Goal: Task Accomplishment & Management: Use online tool/utility

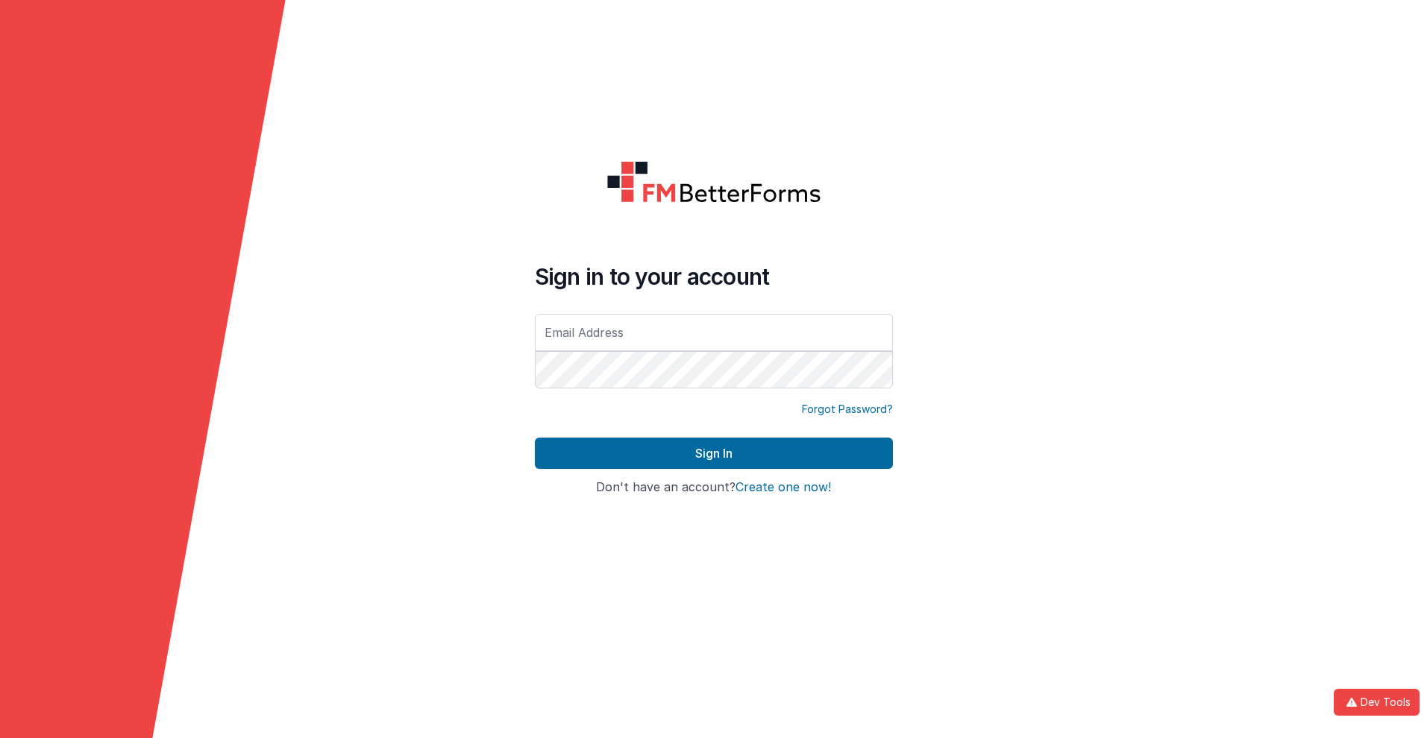
click at [713, 332] on input "text" at bounding box center [714, 332] width 358 height 37
type input "[PERSON_NAME][EMAIL_ADDRESS][DOMAIN_NAME]"
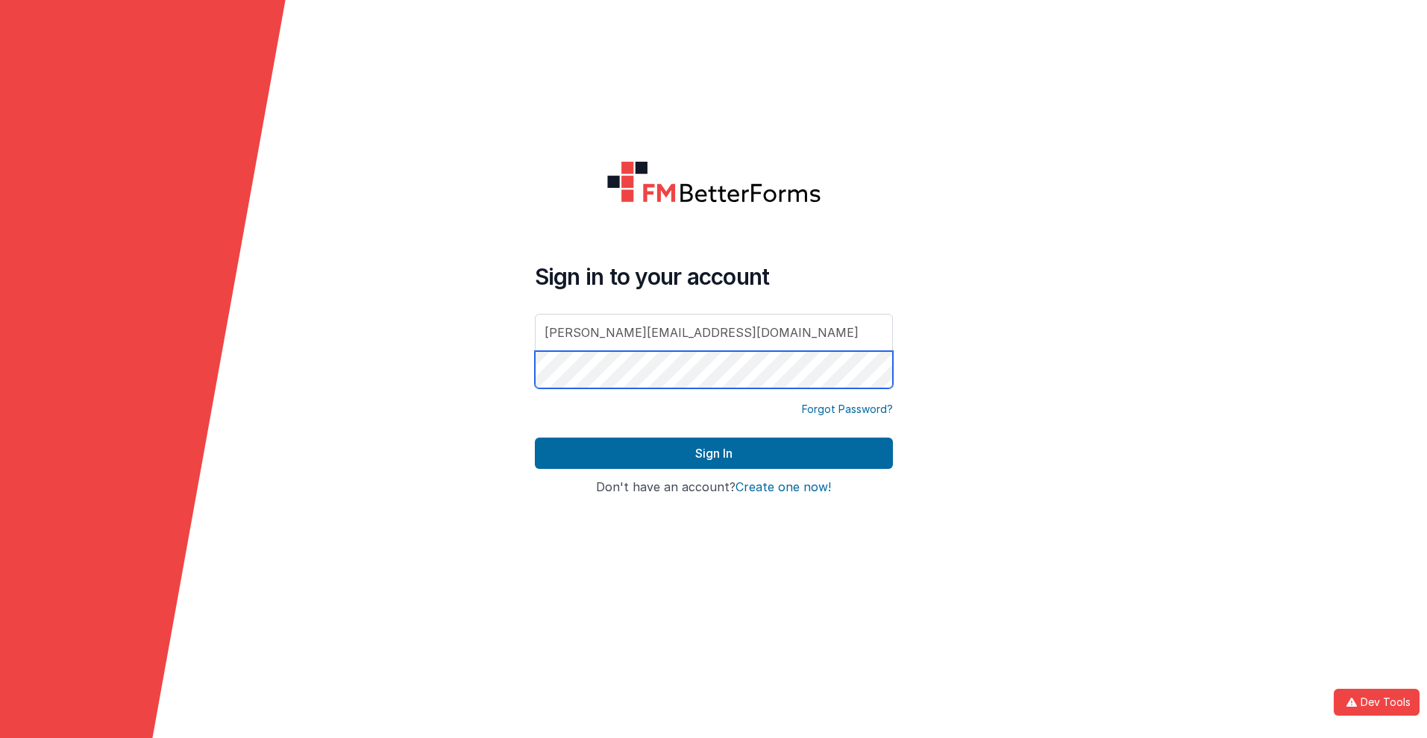
click at [535, 438] on button "Sign In" at bounding box center [714, 453] width 358 height 31
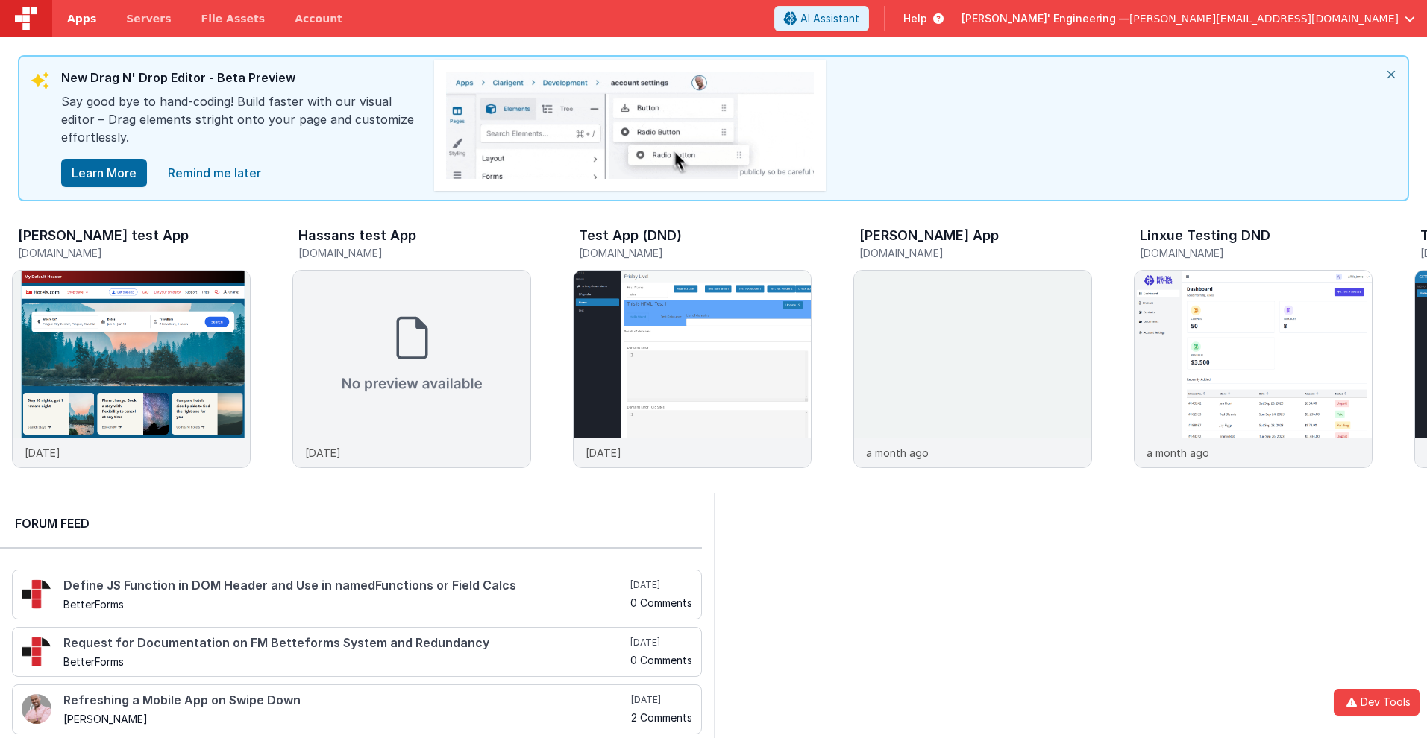
click at [81, 19] on span "Apps" at bounding box center [81, 18] width 29 height 15
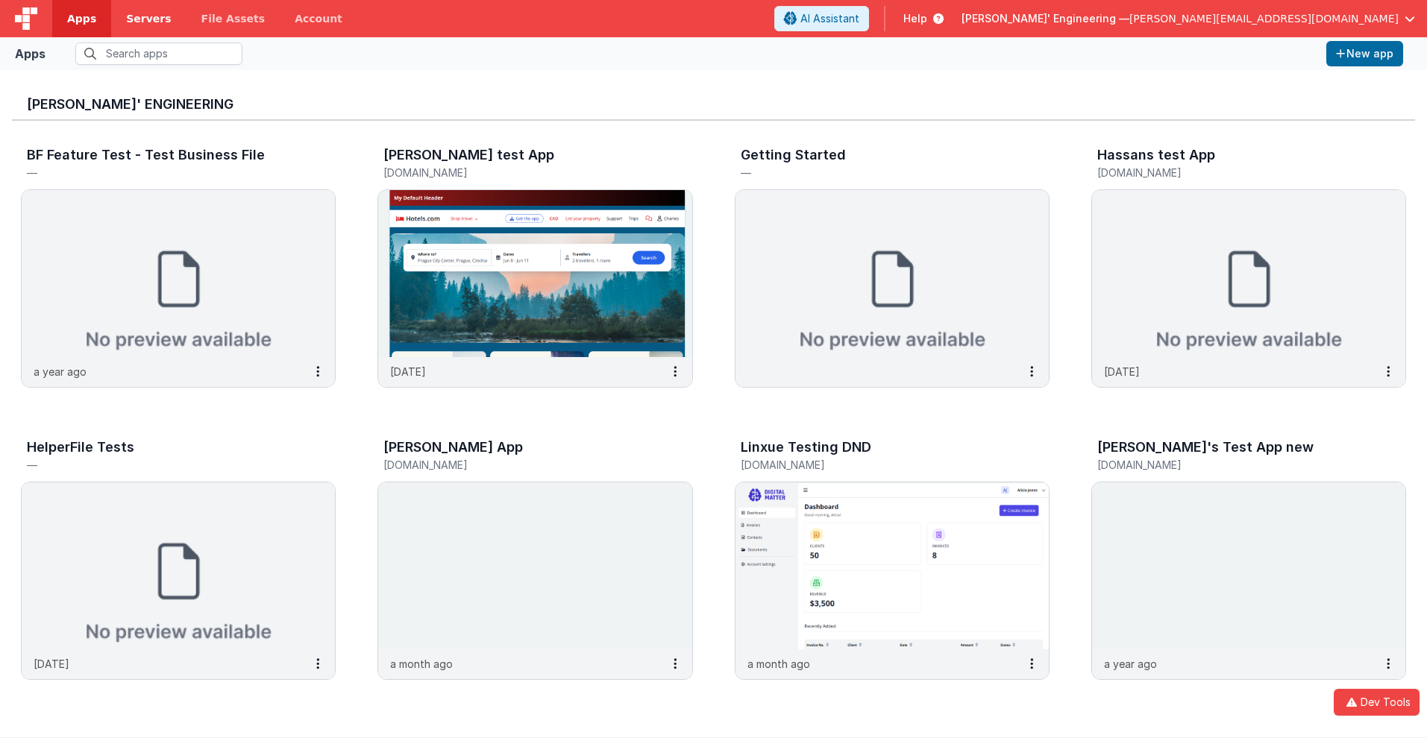
click at [148, 19] on span "Servers" at bounding box center [148, 18] width 45 height 15
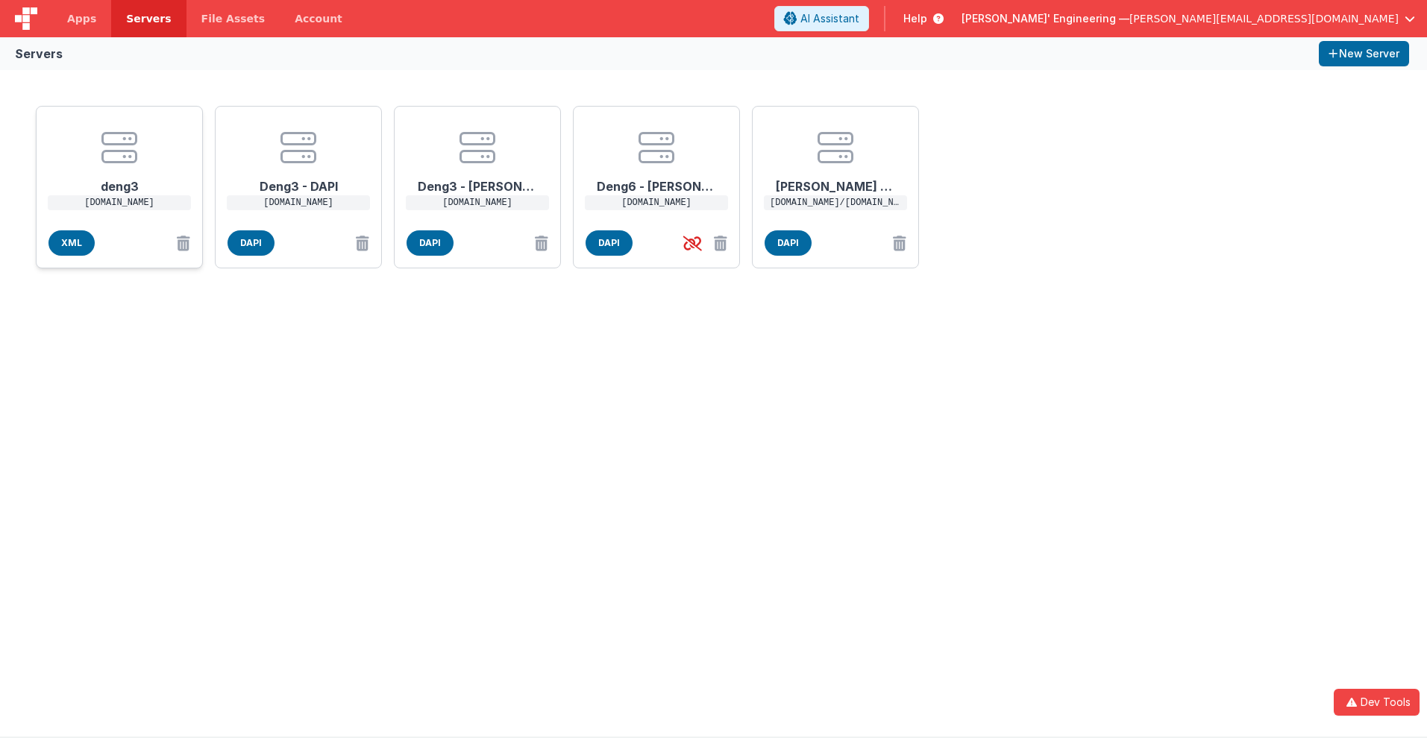
click at [119, 180] on h1 "deng3" at bounding box center [119, 181] width 119 height 30
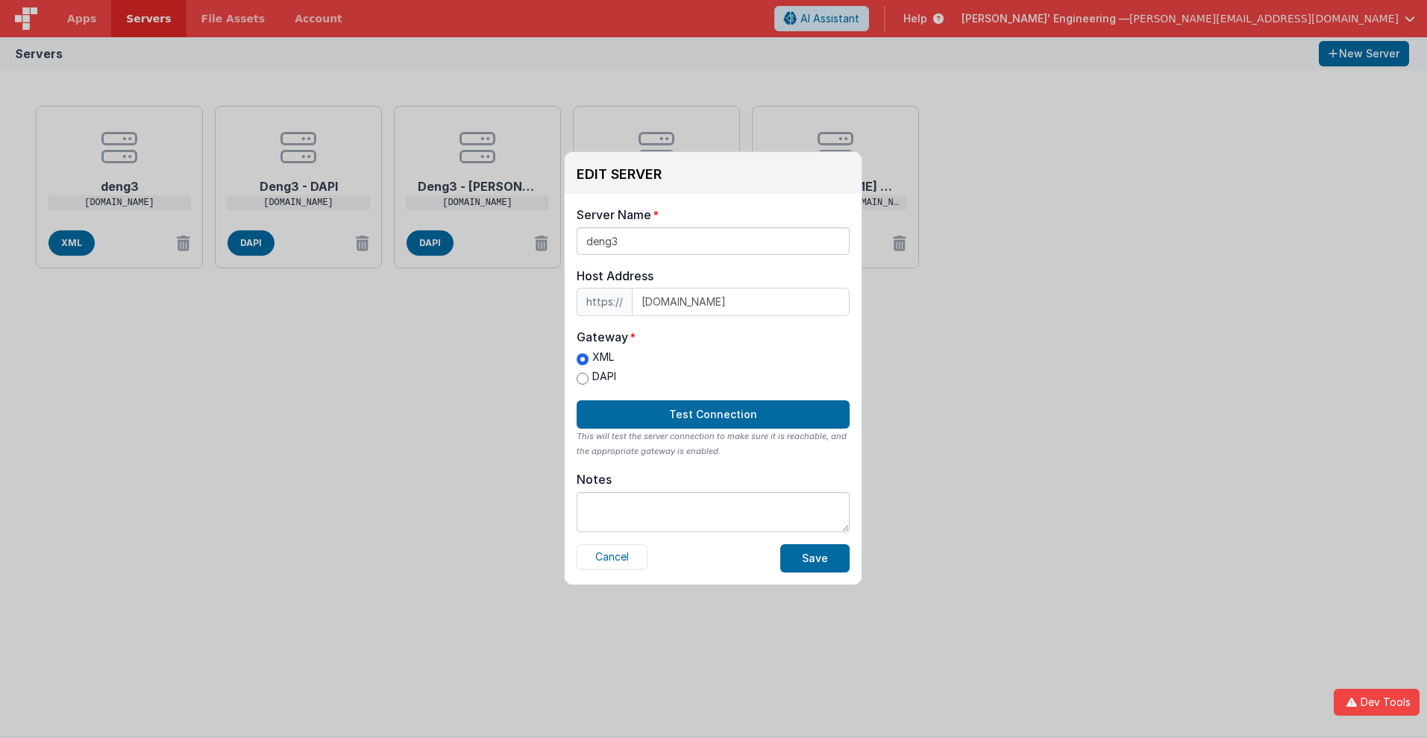
click at [596, 357] on label "XML" at bounding box center [596, 358] width 40 height 16
click at [588, 357] on input "XML" at bounding box center [582, 359] width 12 height 12
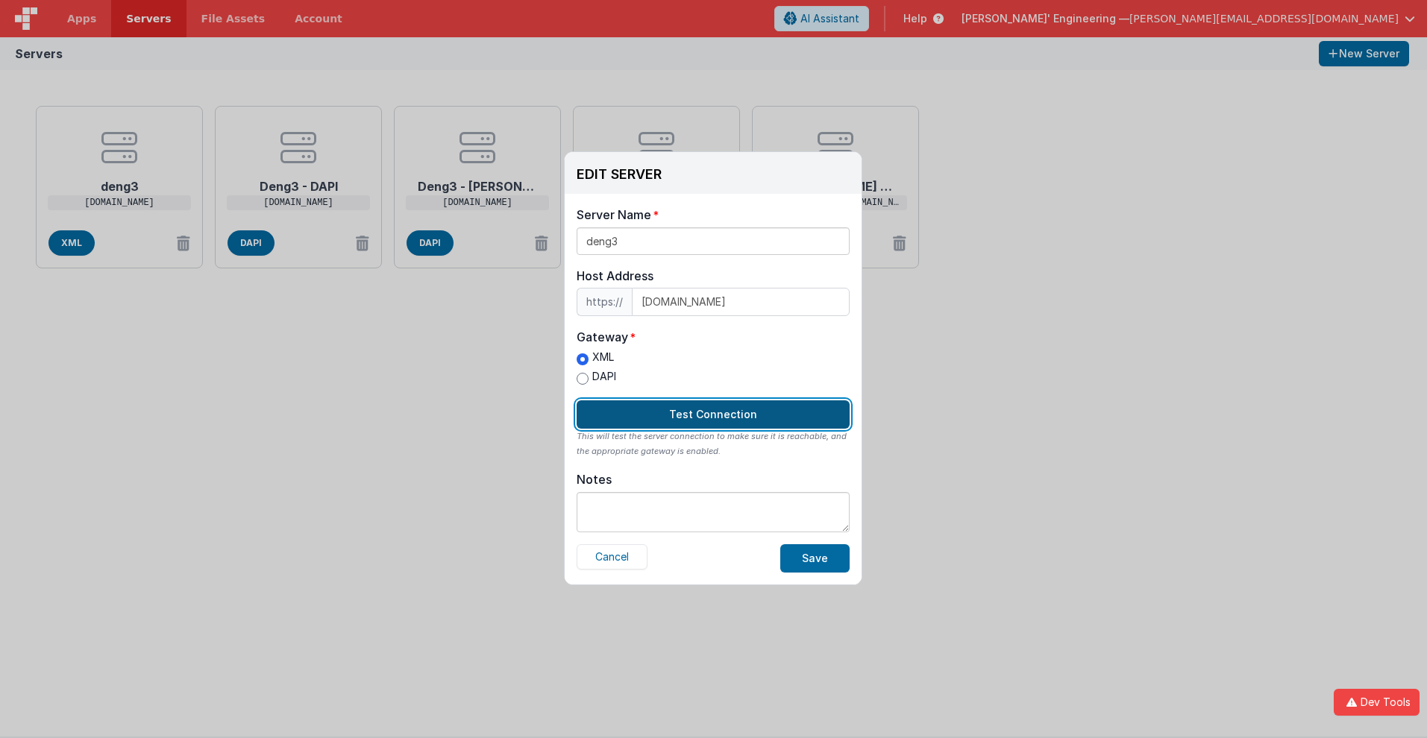
click at [713, 415] on button "Test Connection" at bounding box center [712, 414] width 273 height 28
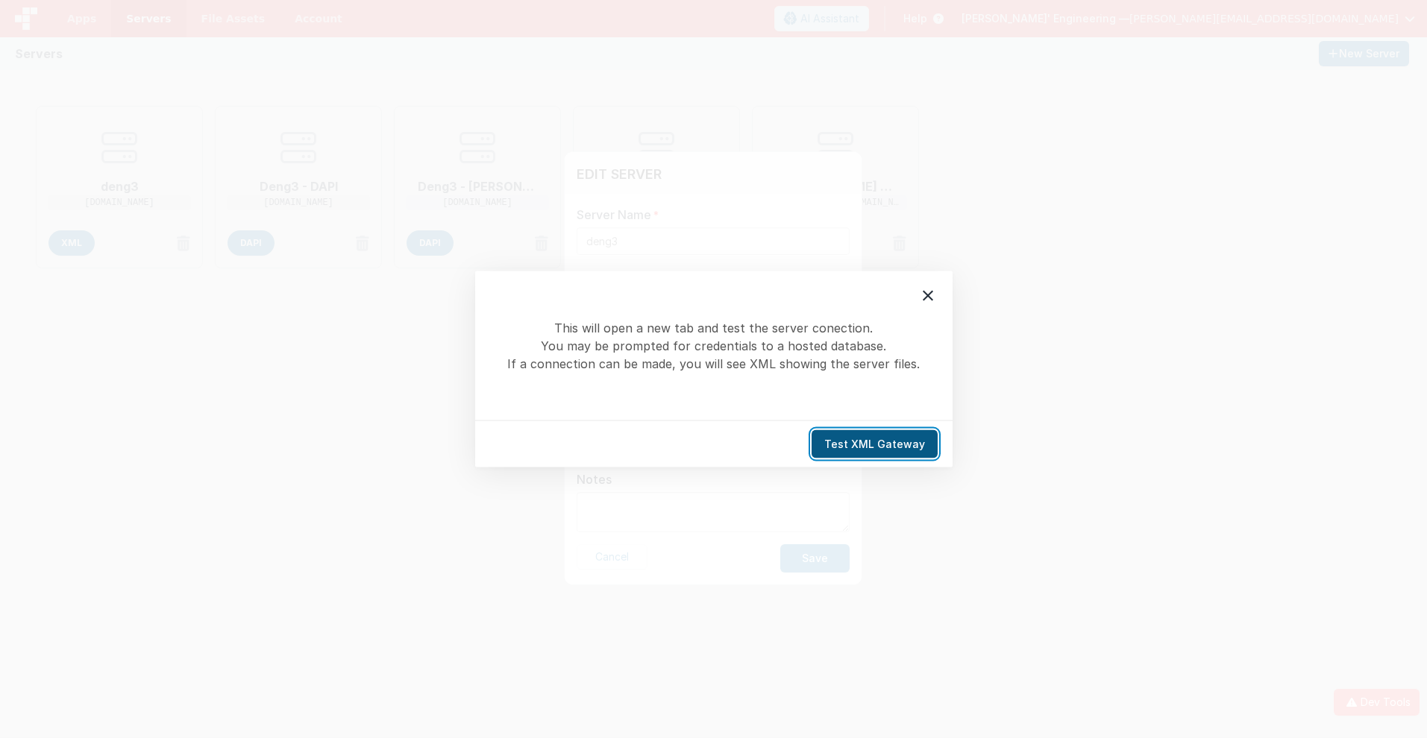
click at [878, 444] on button "Test XML Gateway" at bounding box center [874, 444] width 126 height 28
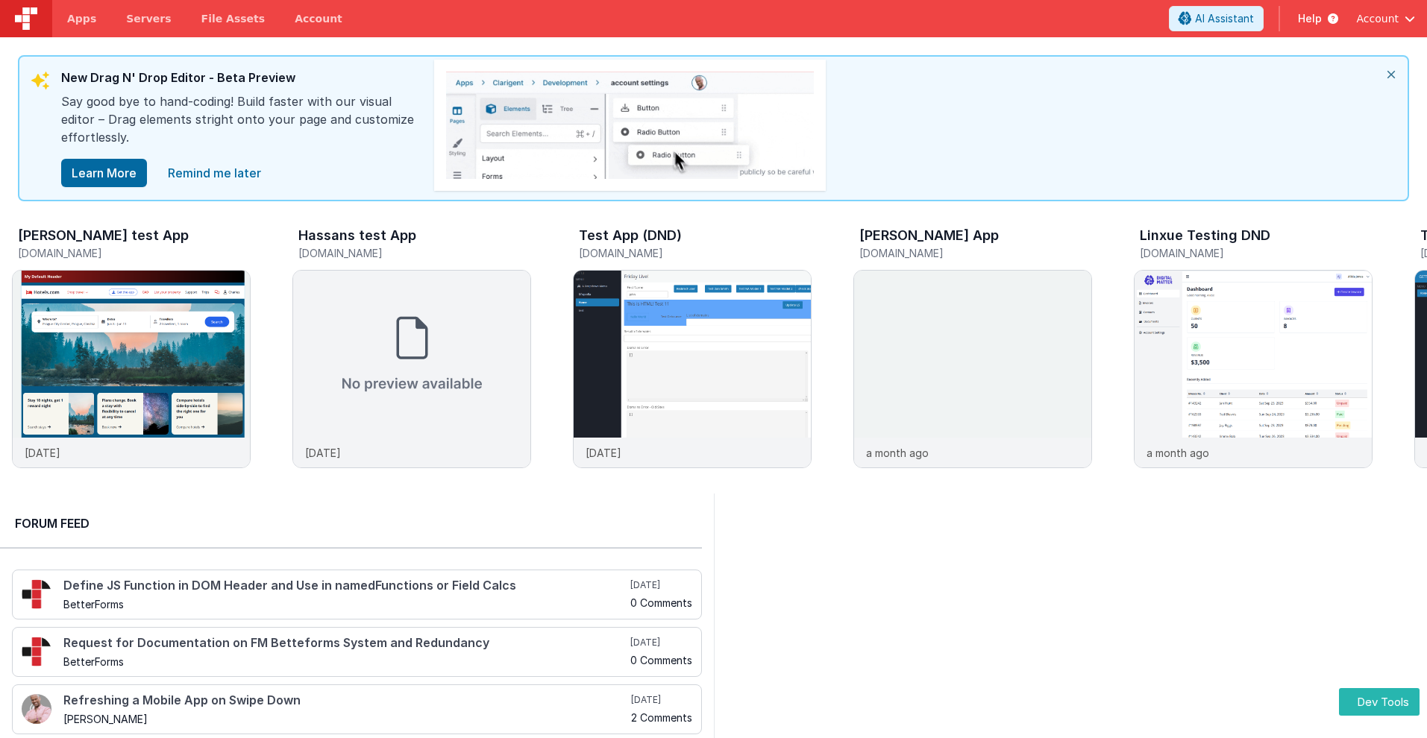
click at [0, 0] on div at bounding box center [26, 18] width 52 height 37
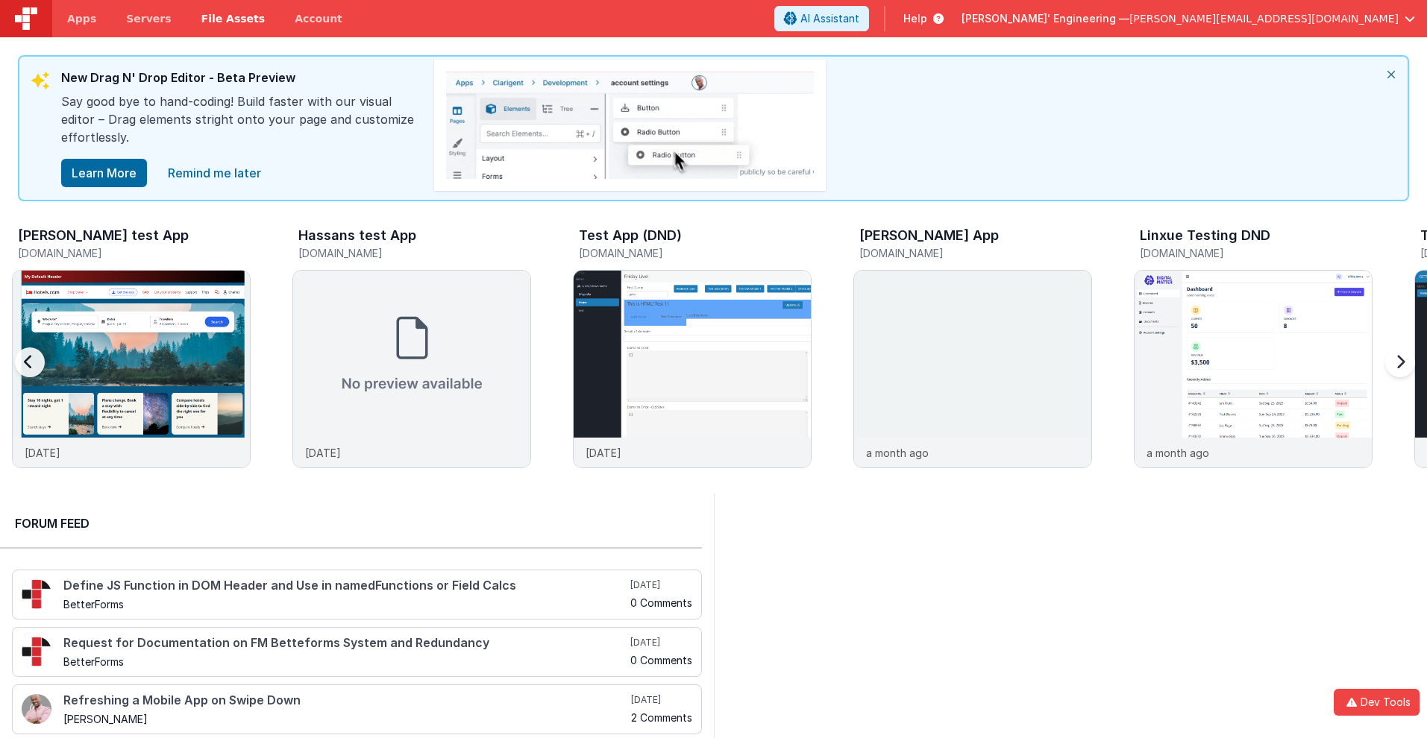
click at [233, 19] on span "File Assets" at bounding box center [233, 18] width 64 height 15
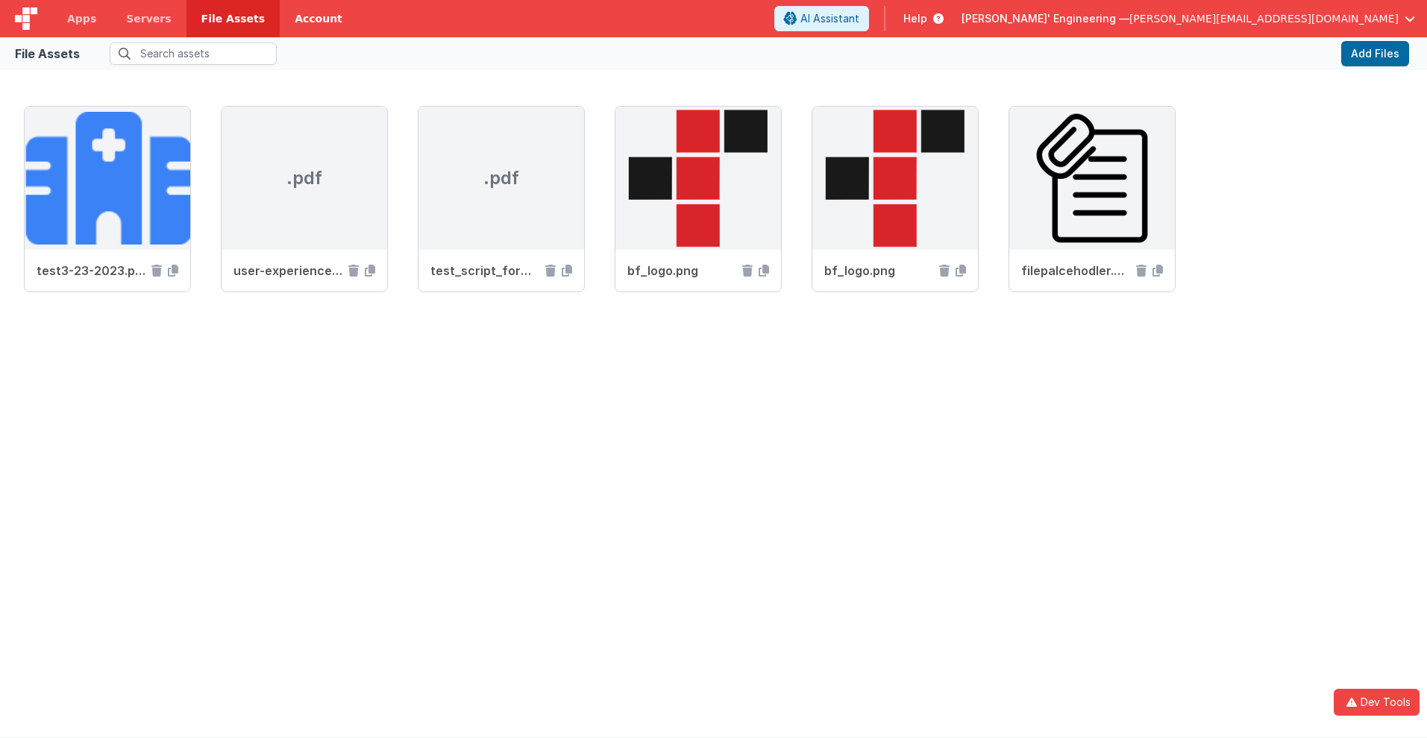
click at [318, 19] on link "Account" at bounding box center [319, 18] width 78 height 37
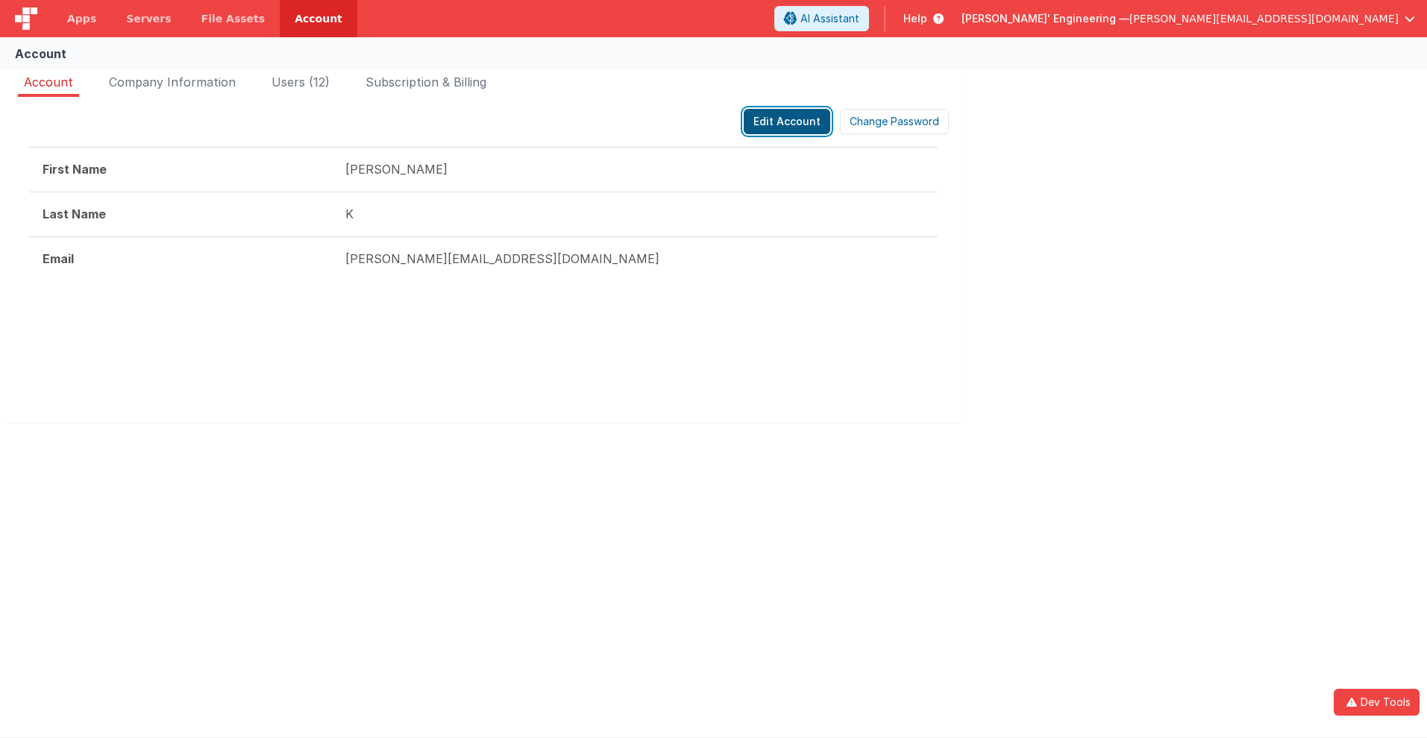
click at [788, 122] on button "Edit Account" at bounding box center [786, 121] width 87 height 25
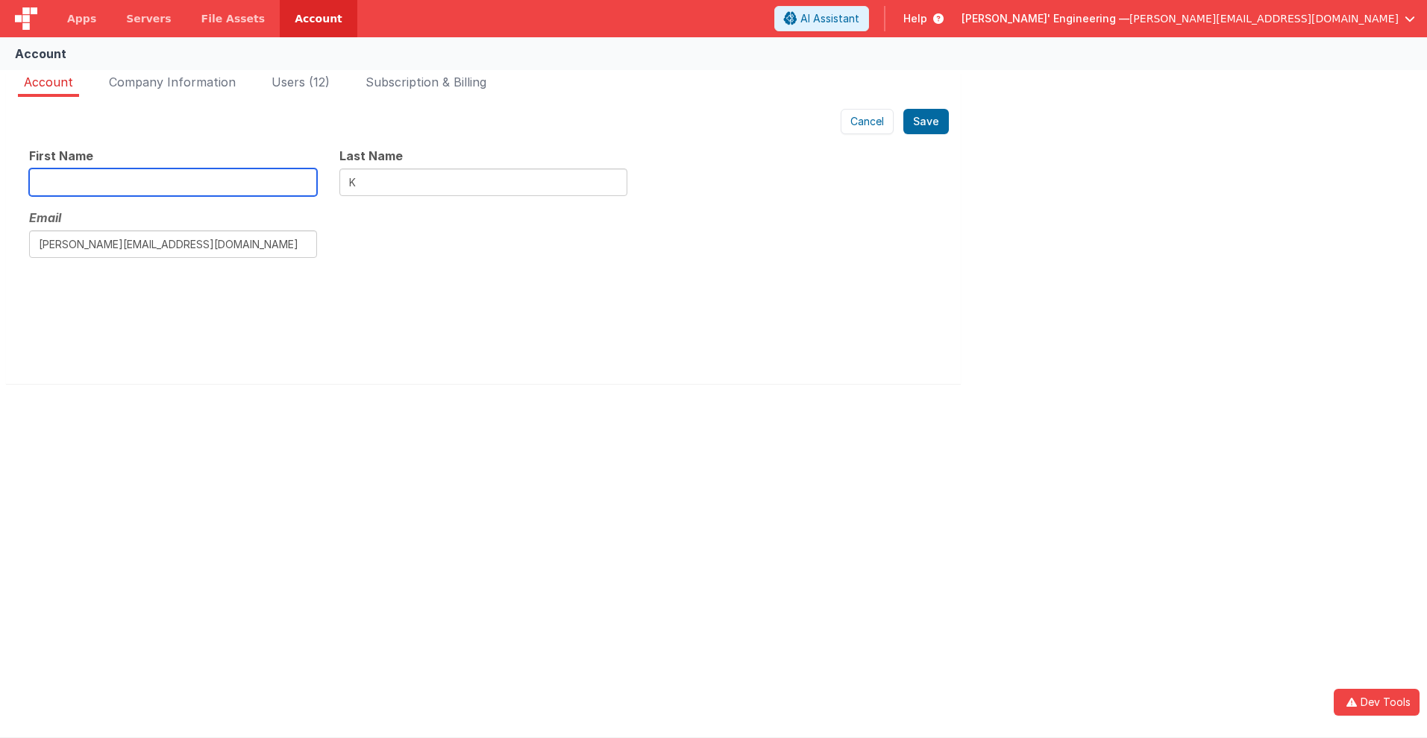
click at [173, 182] on input "text" at bounding box center [173, 183] width 288 height 28
type input "Alex1"
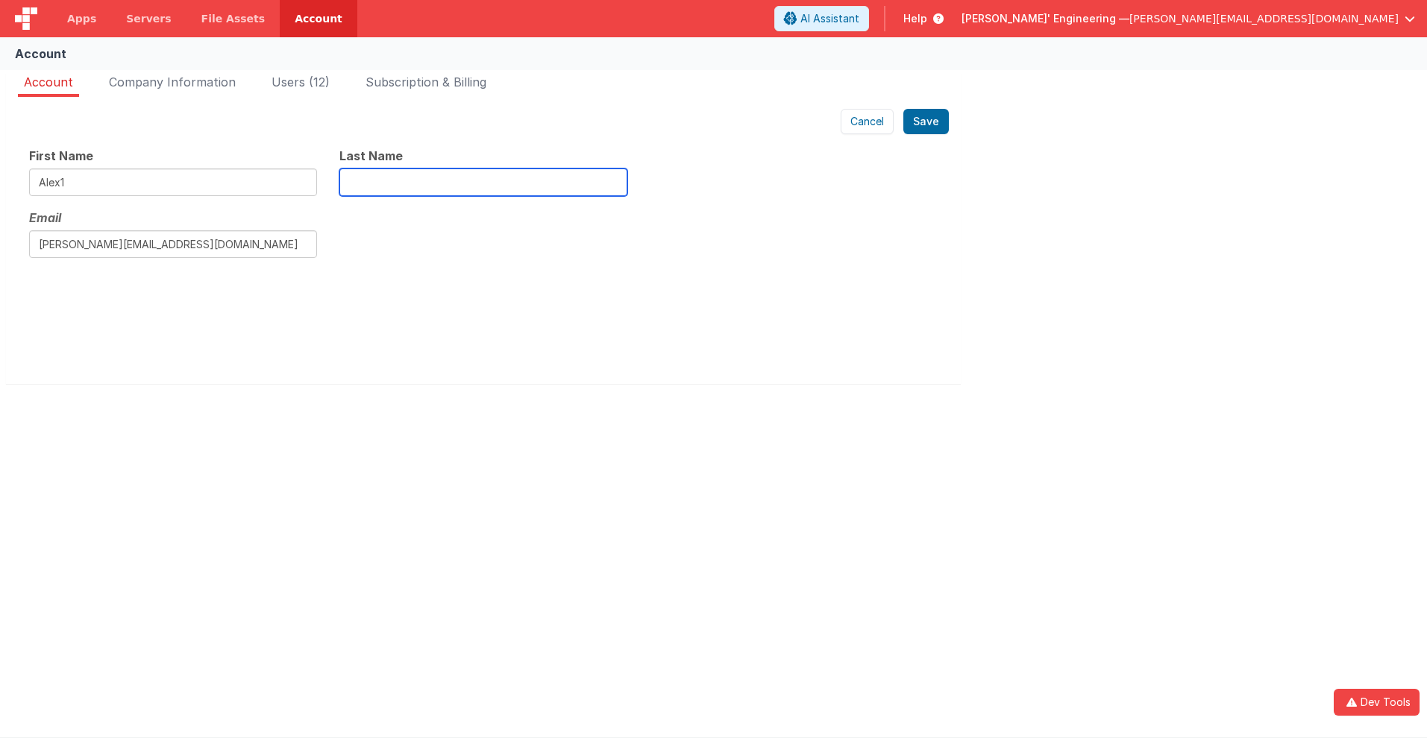
click at [483, 182] on input "text" at bounding box center [483, 183] width 288 height 28
type input "K1"
click at [926, 122] on button "Save" at bounding box center [925, 121] width 45 height 25
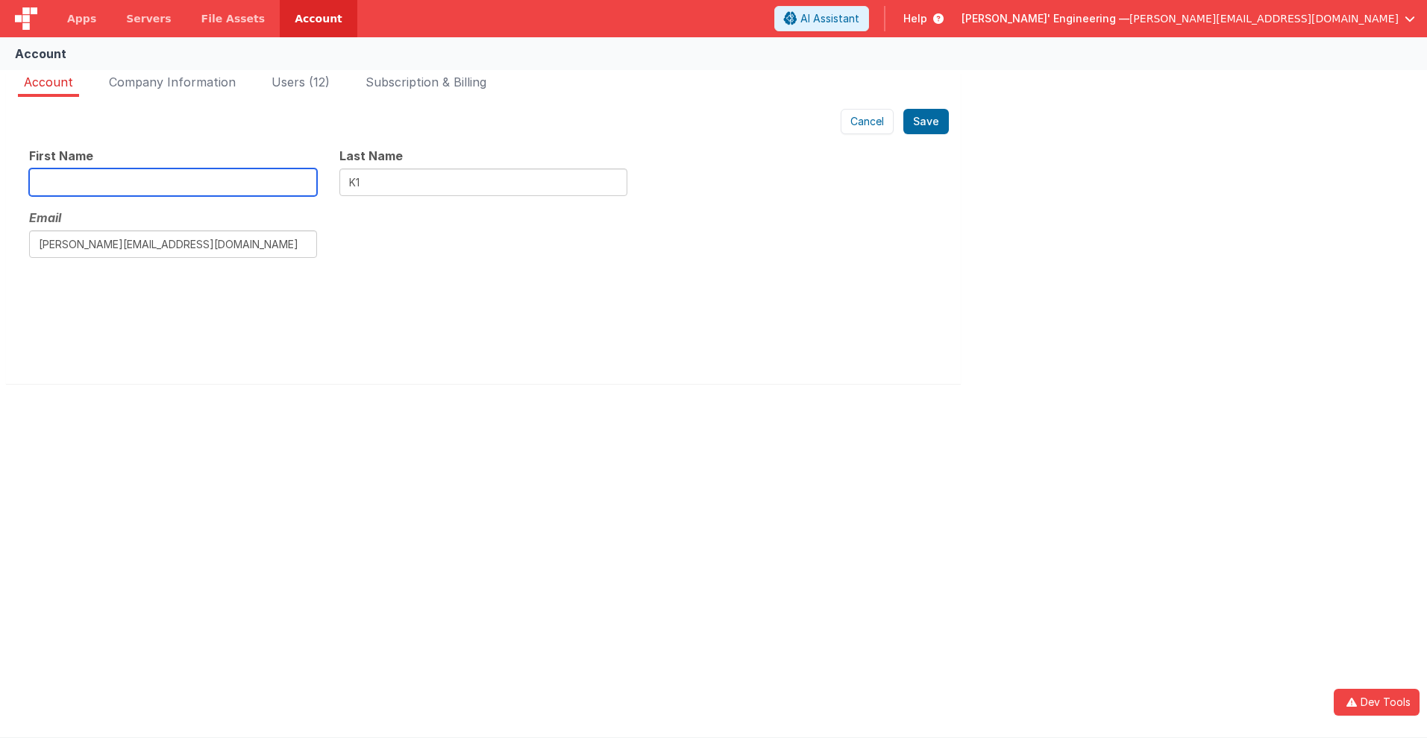
click at [173, 182] on input "text" at bounding box center [173, 183] width 288 height 28
type input "Alex"
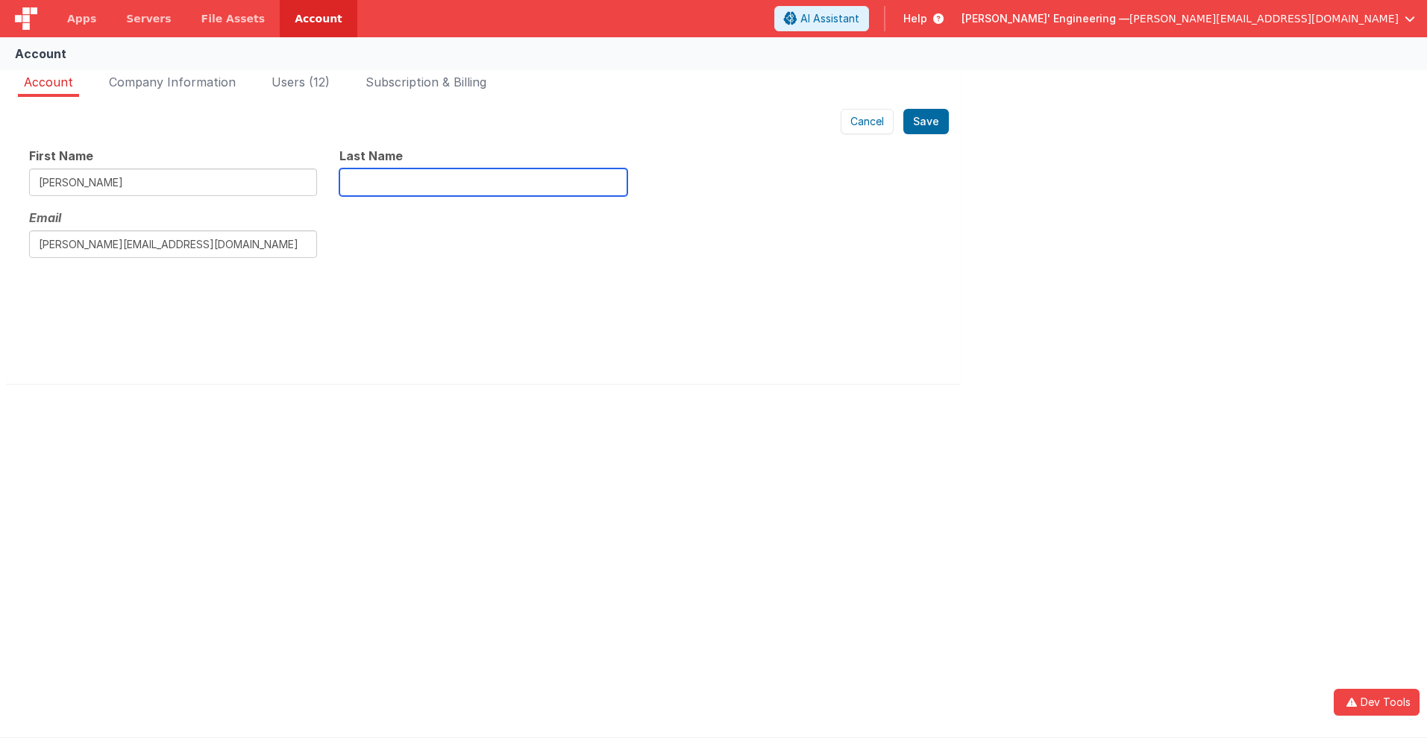
click at [483, 182] on input "text" at bounding box center [483, 183] width 288 height 28
type input "K"
click at [926, 122] on button "Save" at bounding box center [925, 121] width 45 height 25
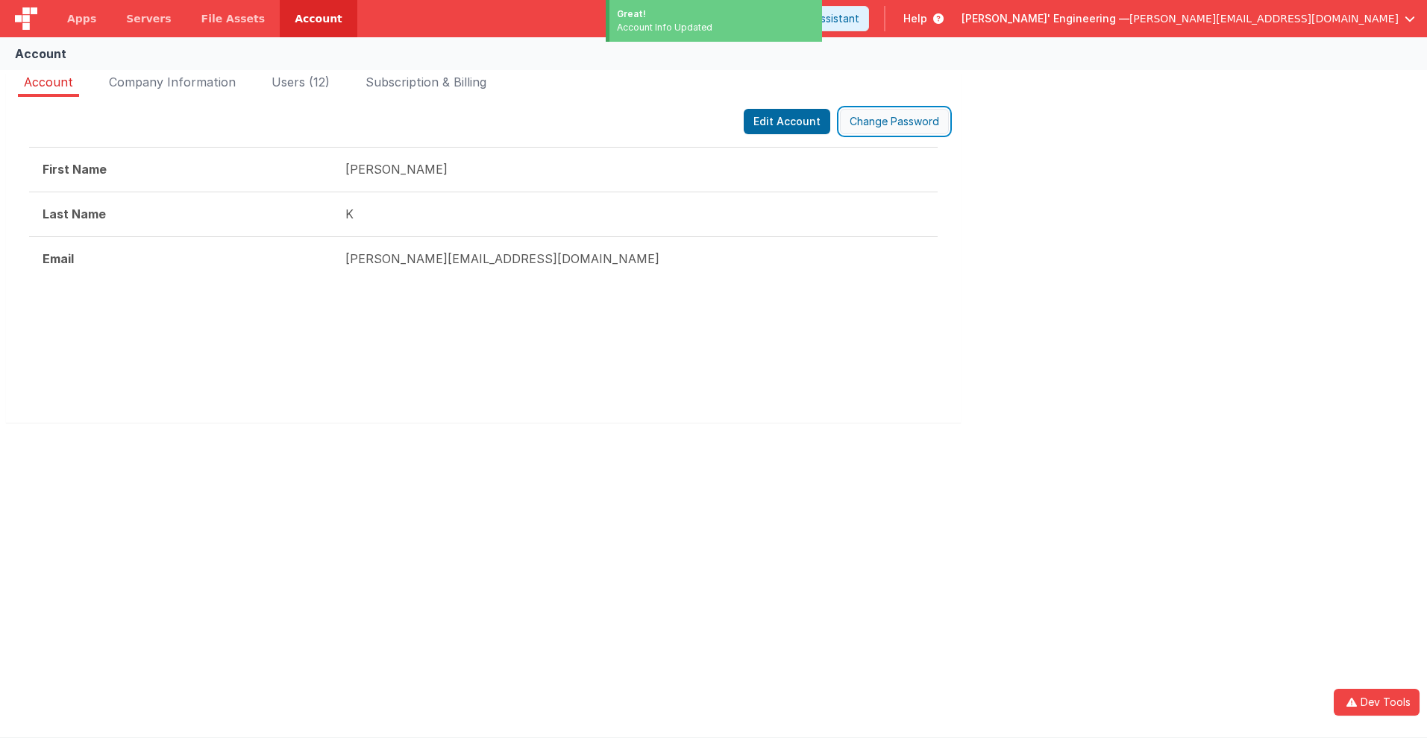
click at [893, 122] on button "Change Password" at bounding box center [894, 121] width 109 height 25
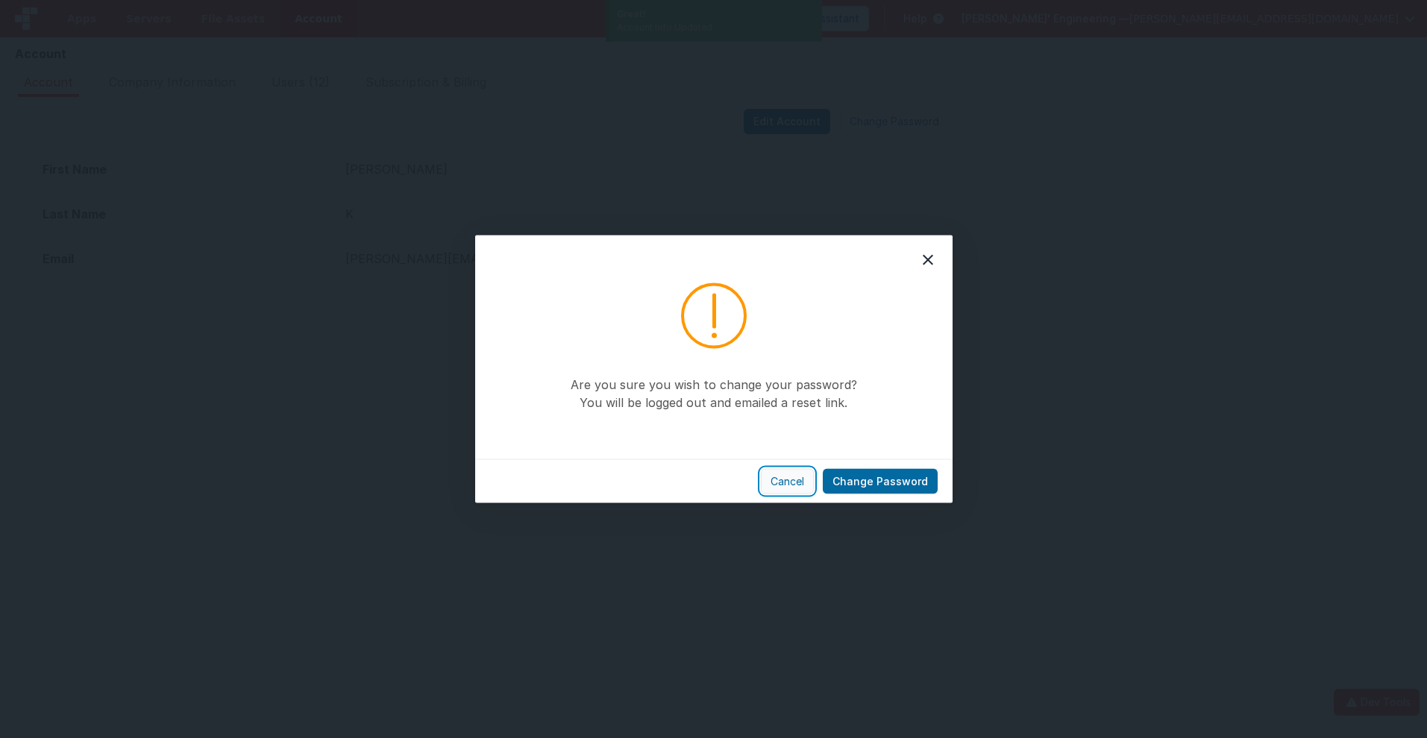
click at [791, 481] on button "Cancel" at bounding box center [787, 481] width 53 height 25
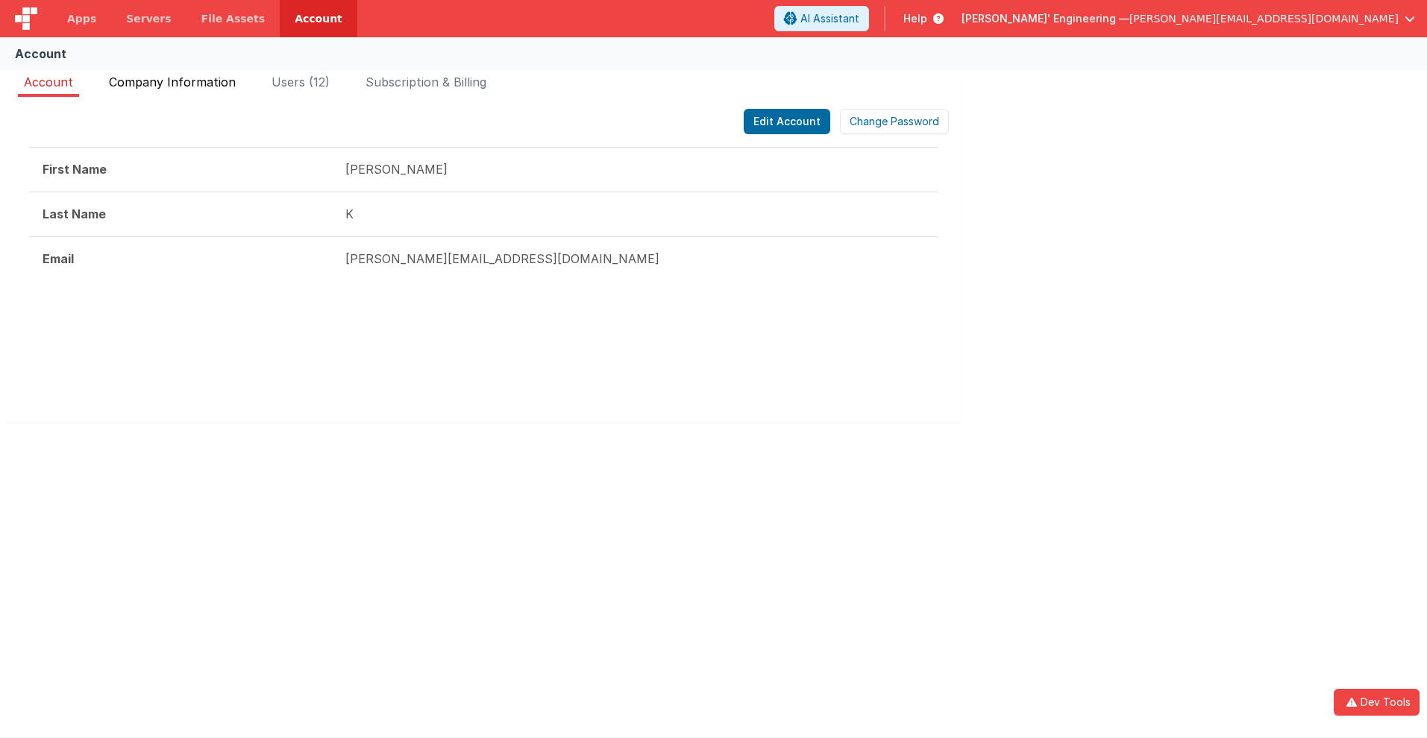
click at [172, 82] on span "Company Information" at bounding box center [172, 82] width 127 height 15
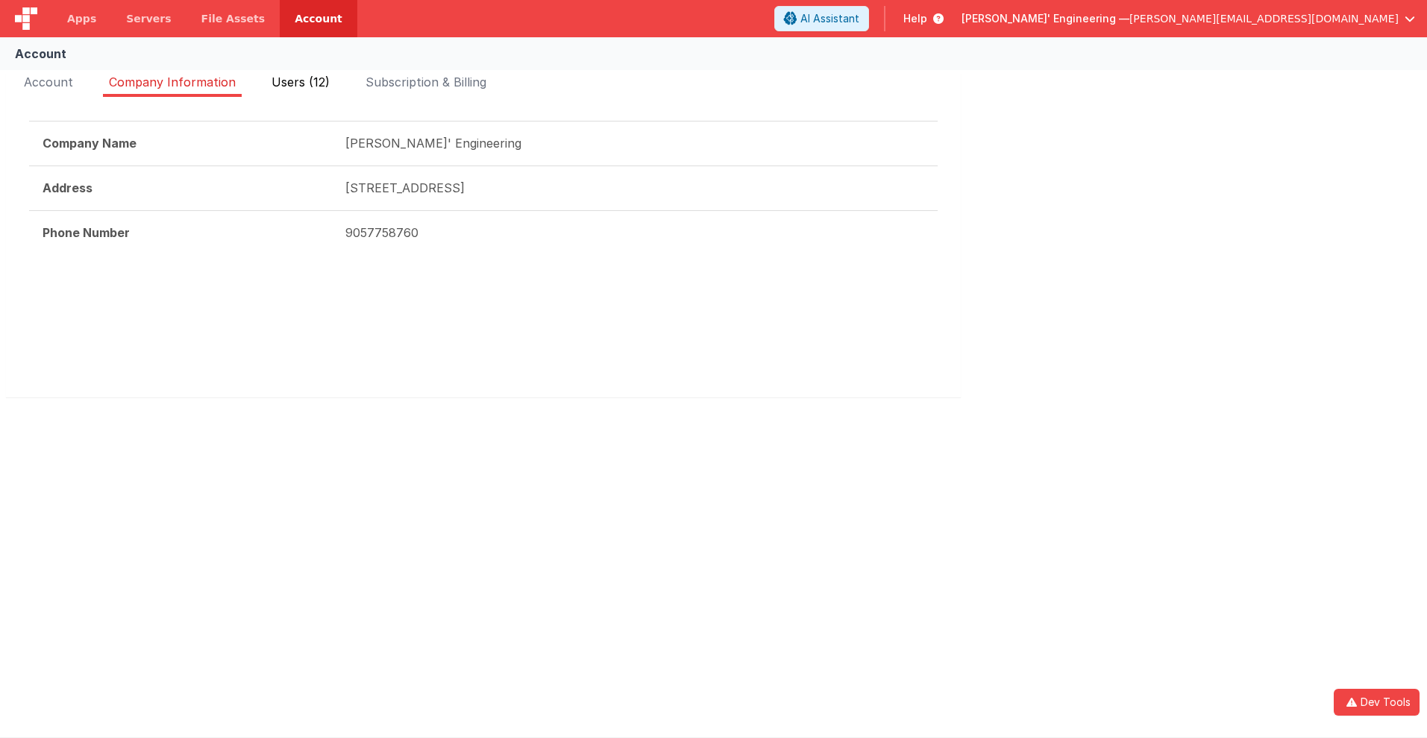
click at [301, 82] on span "Users (12)" at bounding box center [300, 82] width 58 height 15
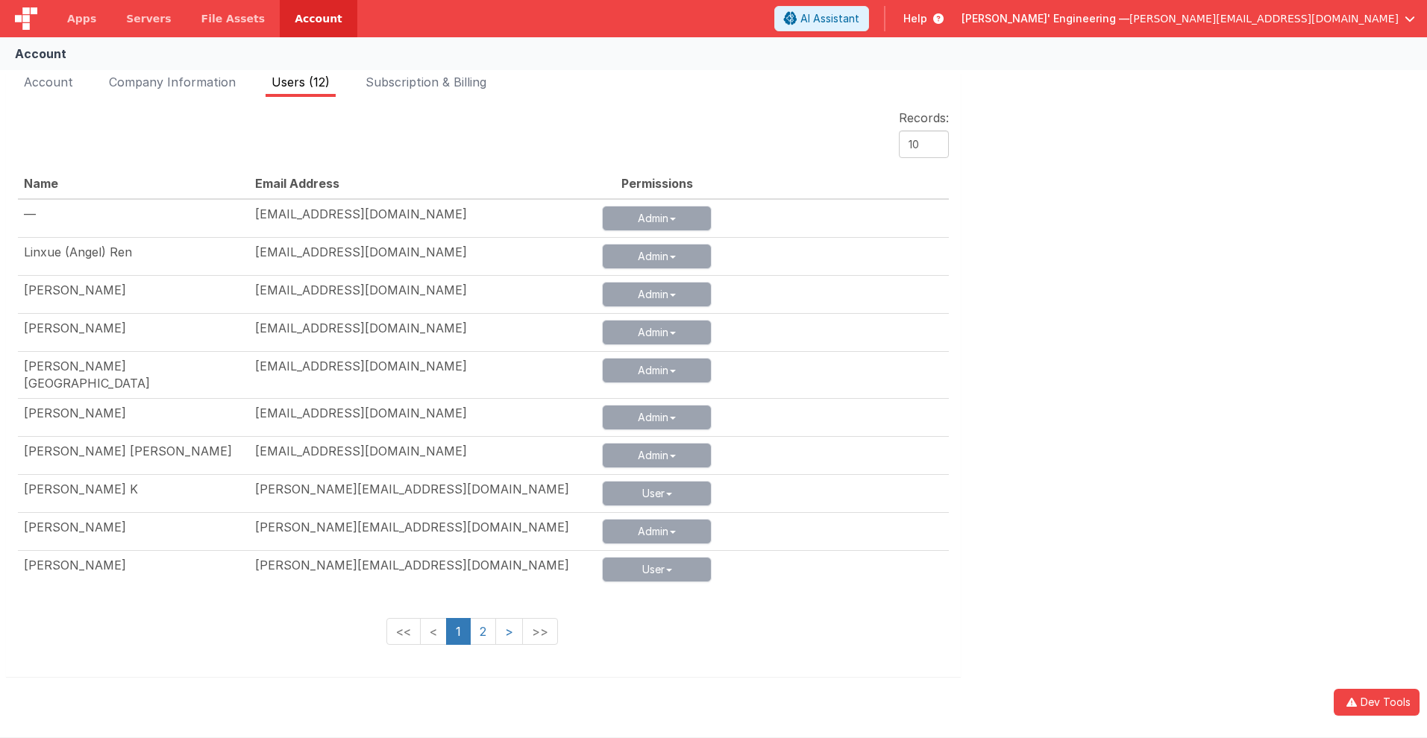
scroll to position [30, 0]
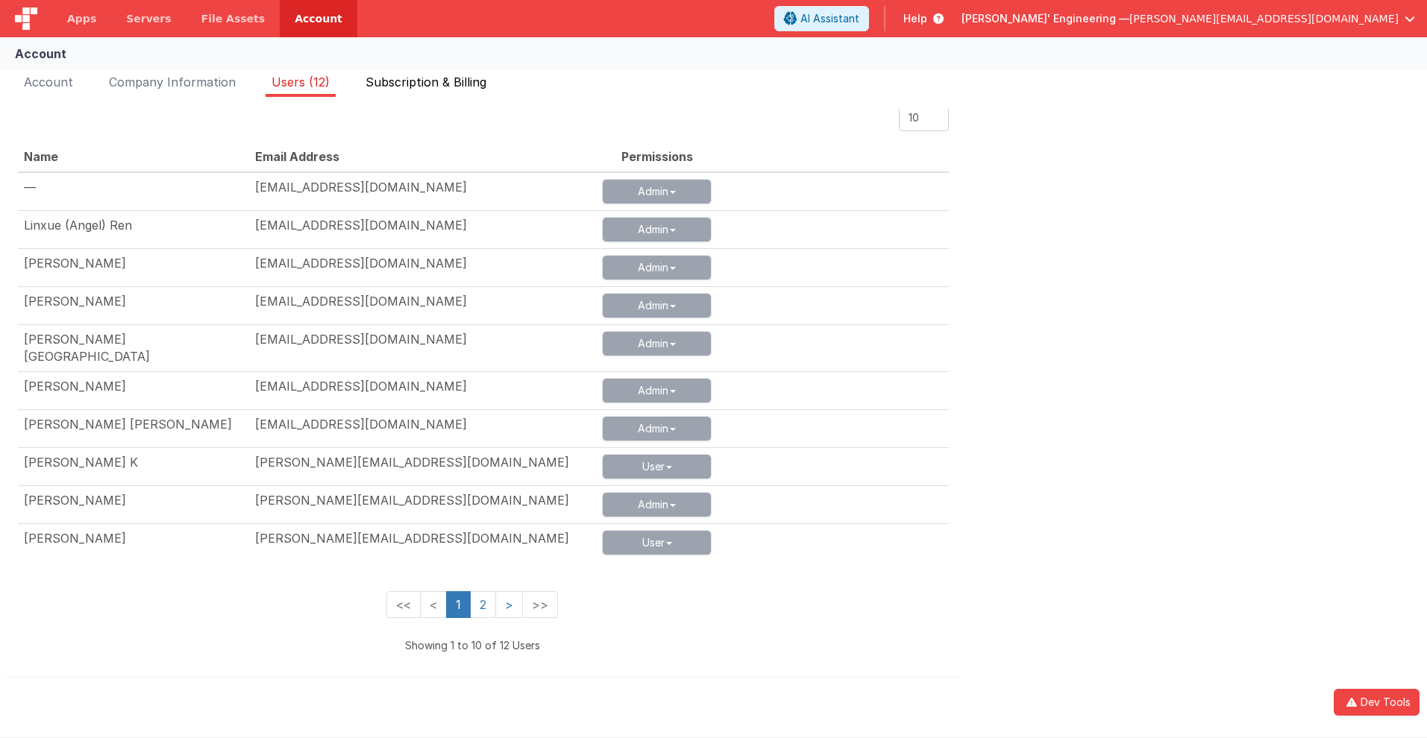
click at [428, 82] on span "Subscription & Billing" at bounding box center [425, 82] width 121 height 15
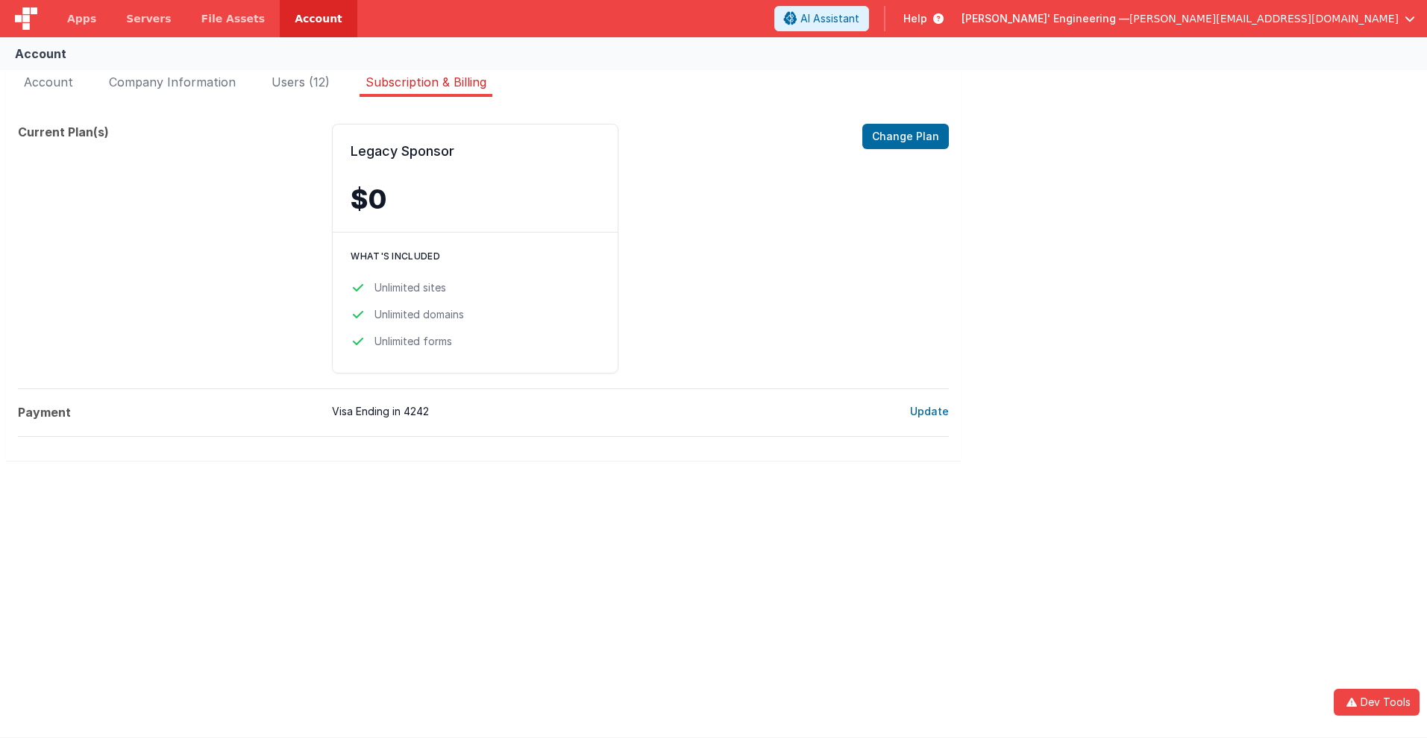
click at [927, 19] on span "Help" at bounding box center [915, 18] width 24 height 15
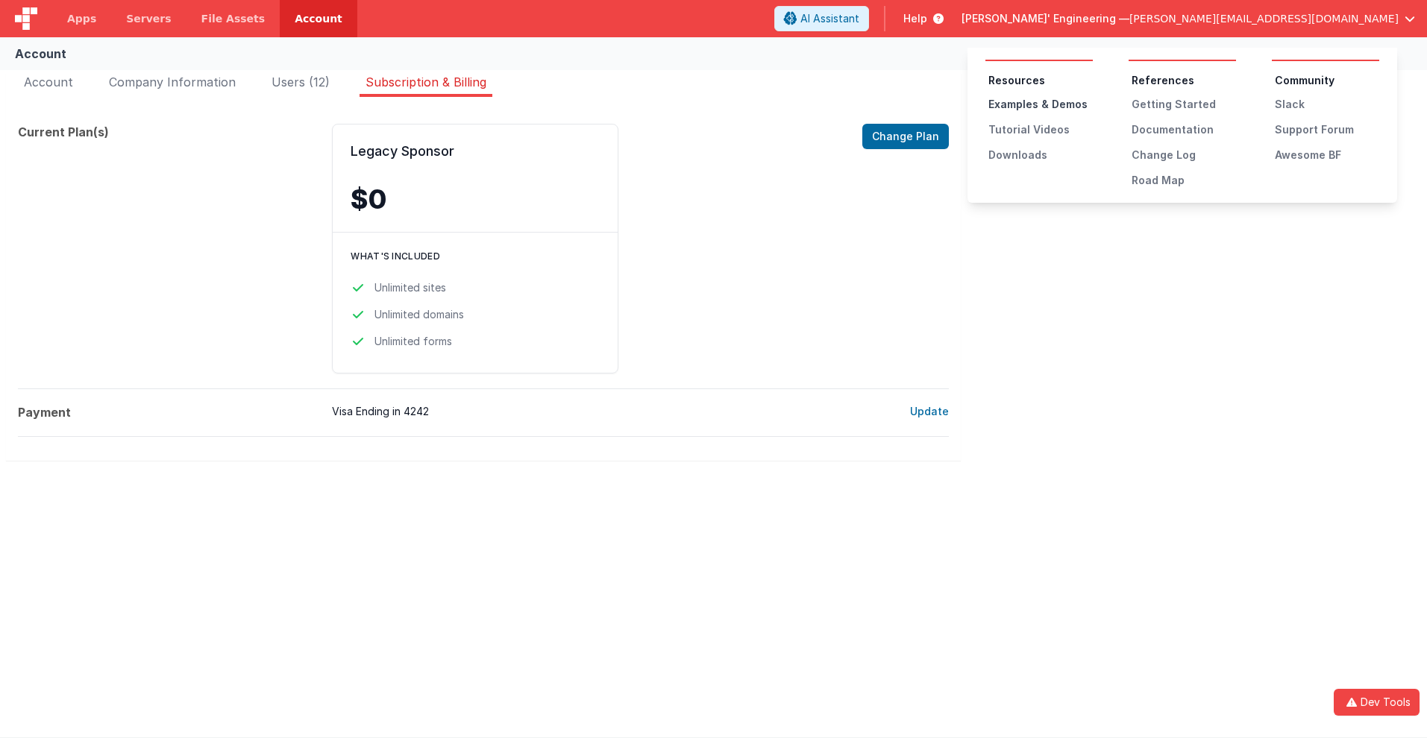
click at [1040, 104] on div "Examples & Demos" at bounding box center [1040, 104] width 104 height 15
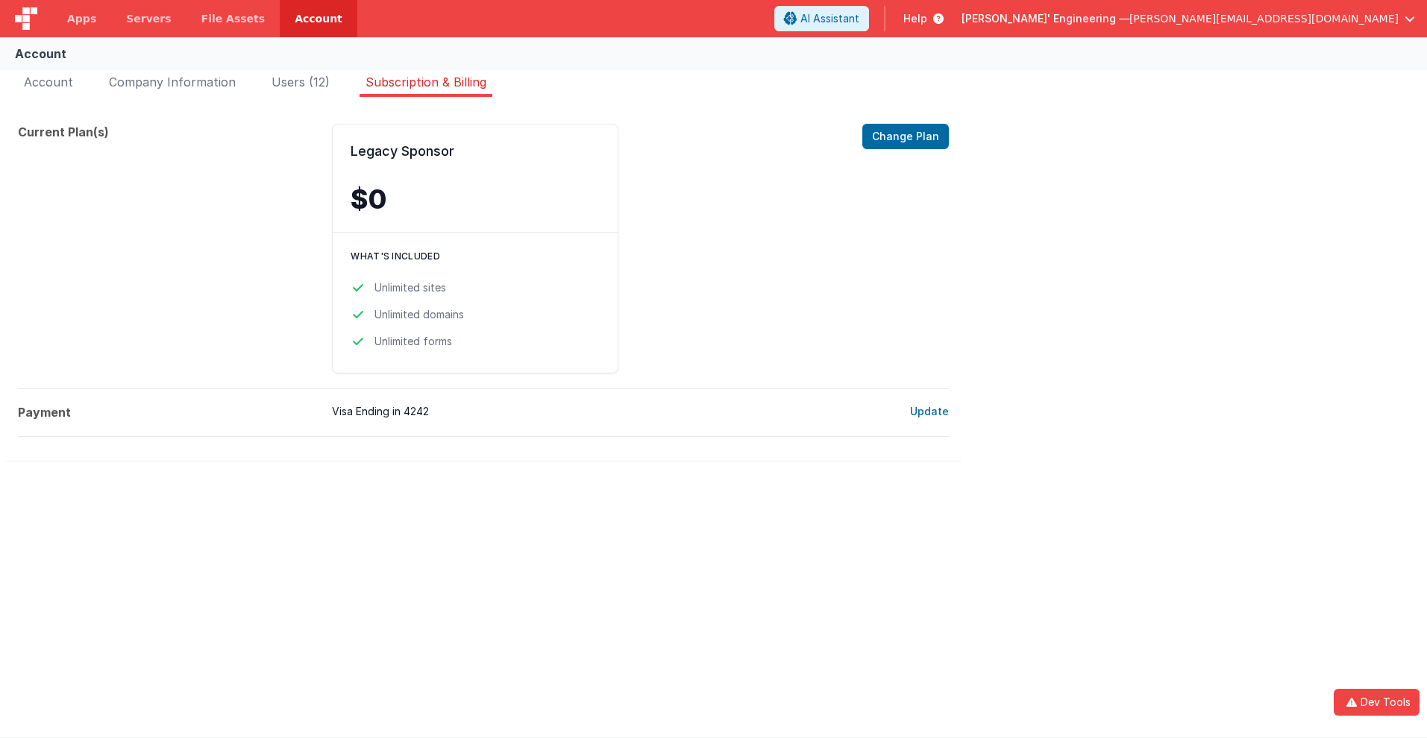
click at [927, 19] on span "Help" at bounding box center [915, 18] width 24 height 15
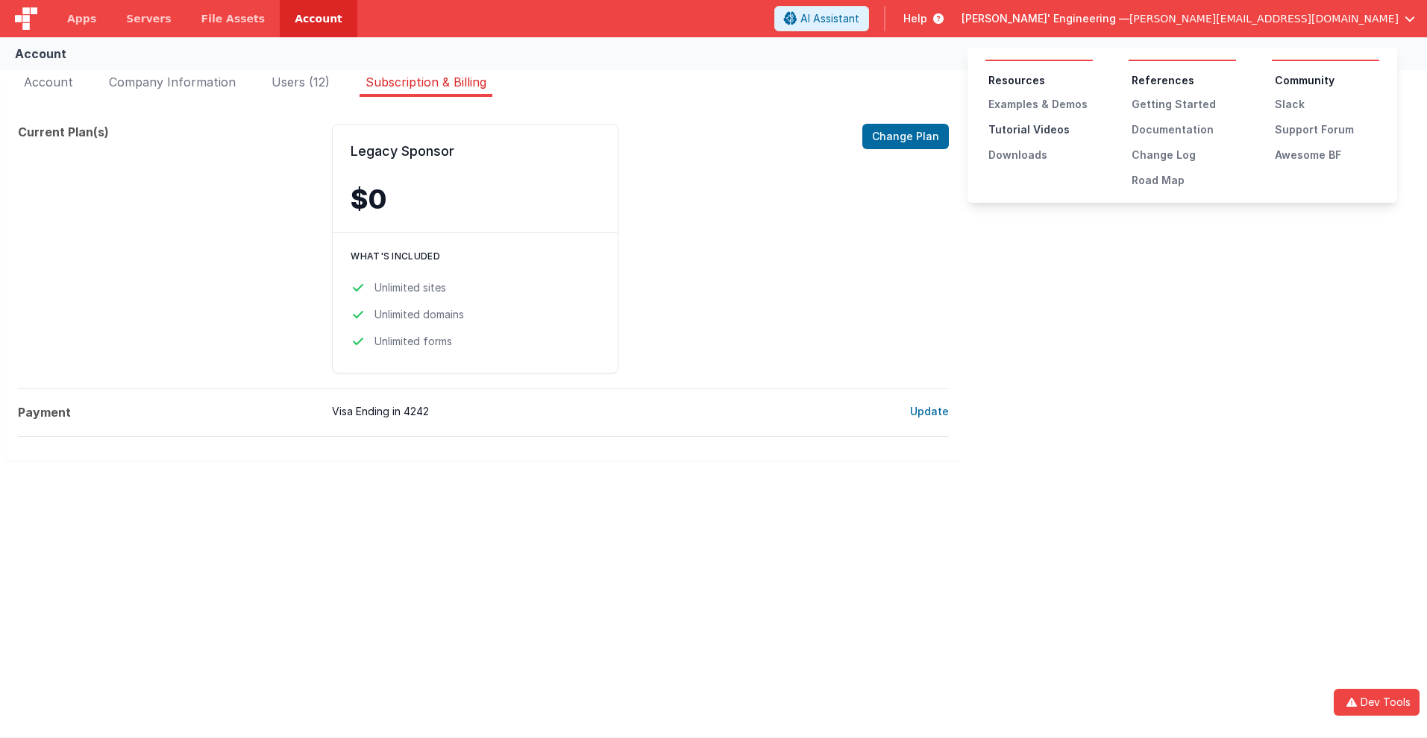
click at [1040, 130] on div "Tutorial Videos" at bounding box center [1040, 129] width 104 height 15
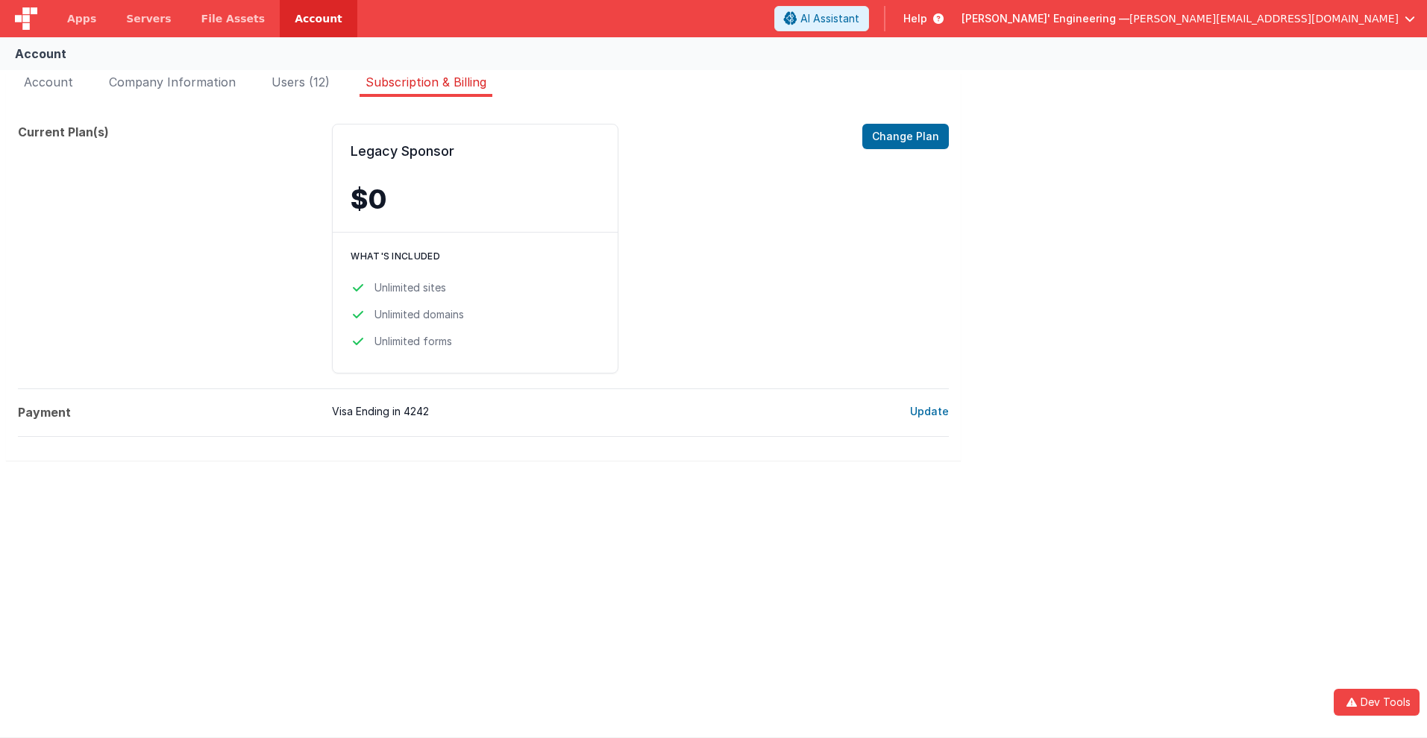
click at [927, 19] on span "Help" at bounding box center [915, 18] width 24 height 15
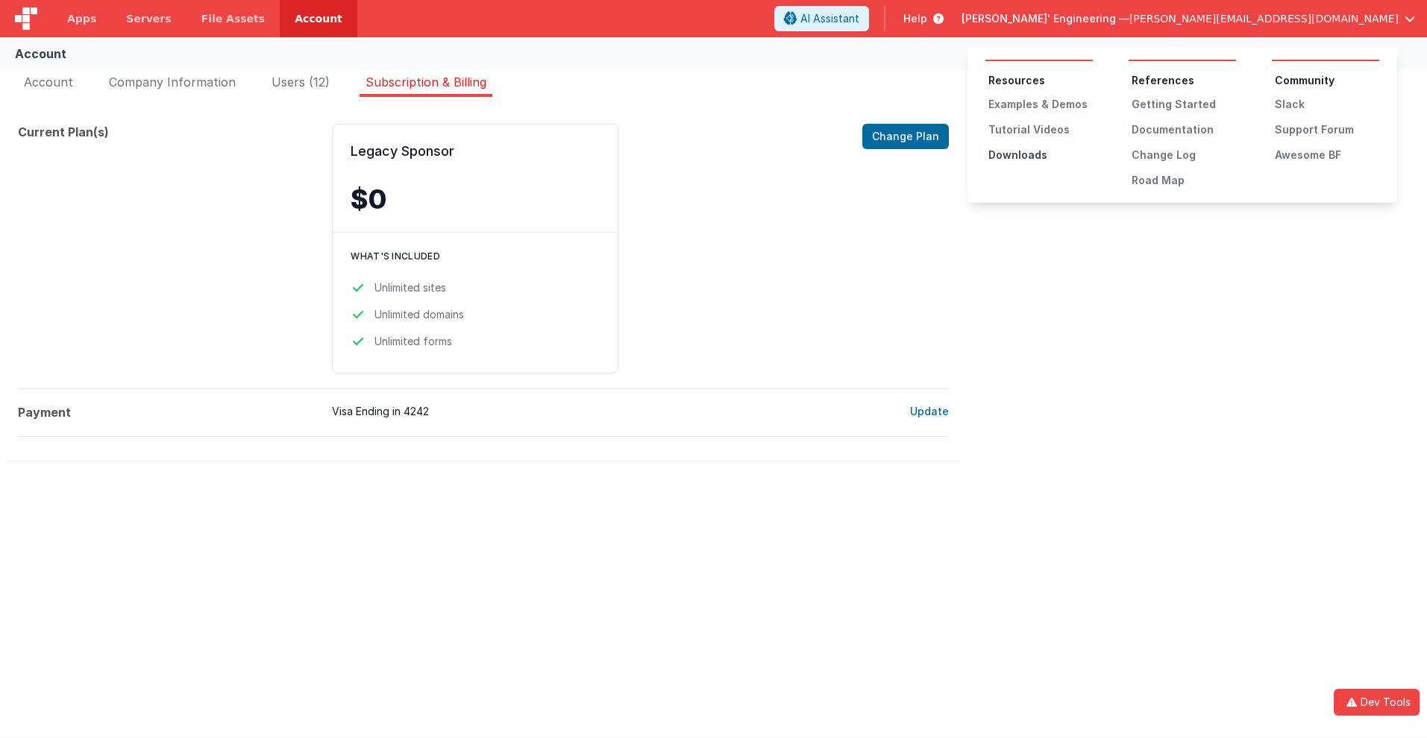
click at [1040, 155] on div "Downloads" at bounding box center [1040, 155] width 104 height 15
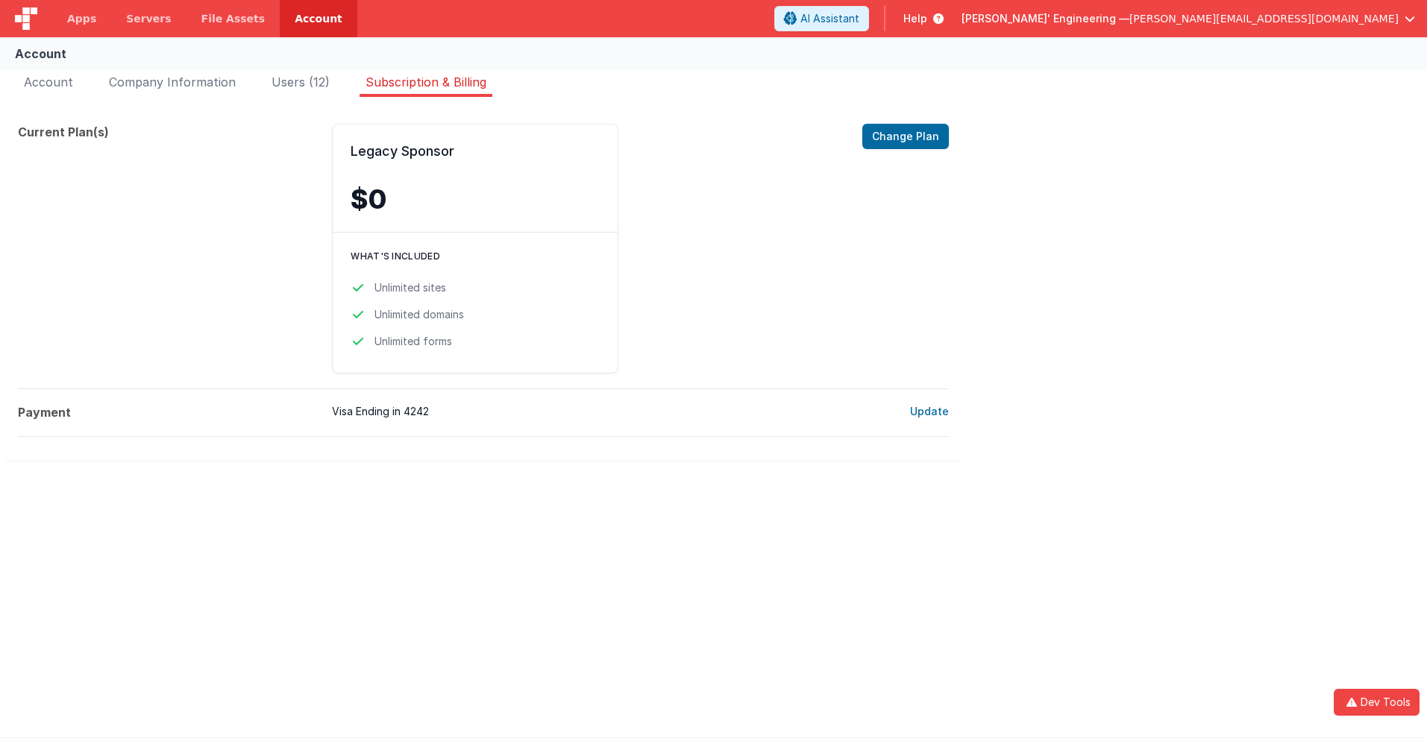
click at [927, 19] on span "Help" at bounding box center [915, 18] width 24 height 15
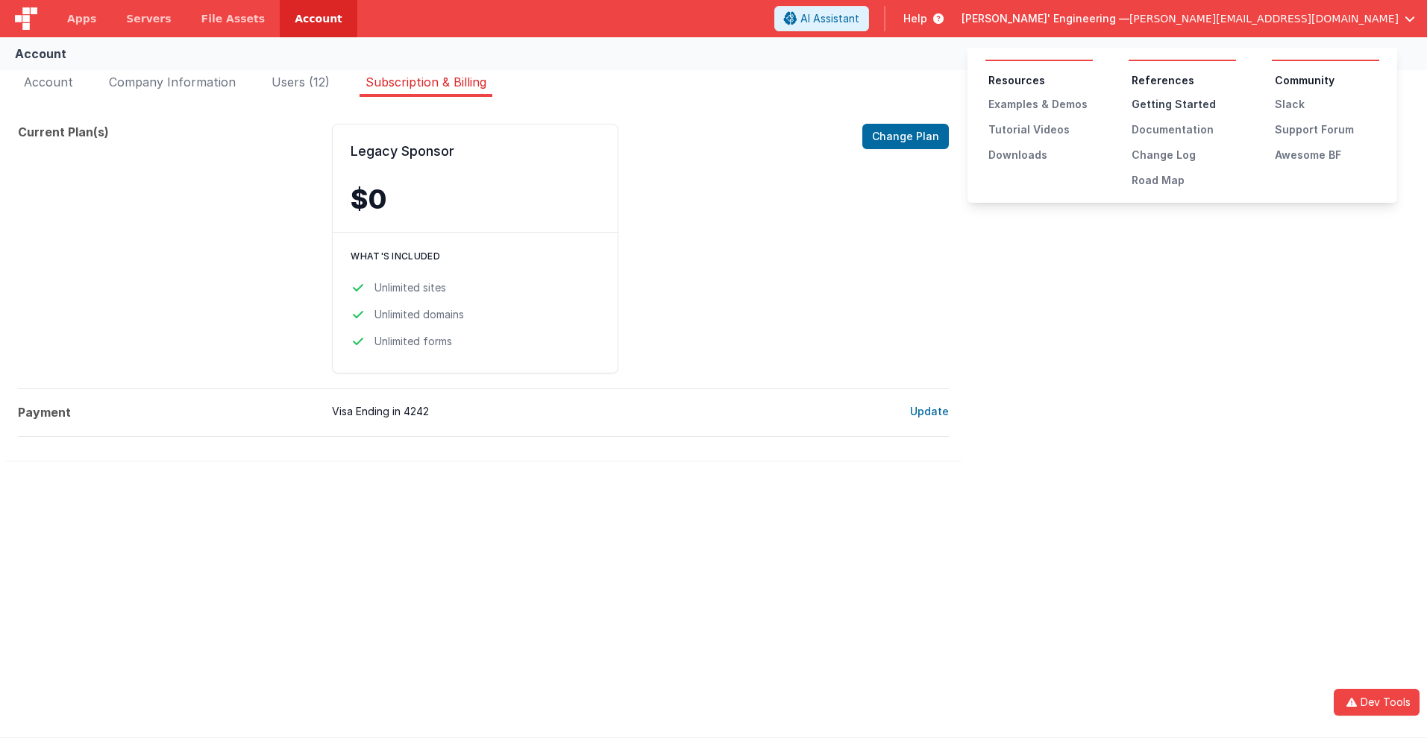
click at [1183, 104] on div "Getting Started" at bounding box center [1183, 104] width 104 height 15
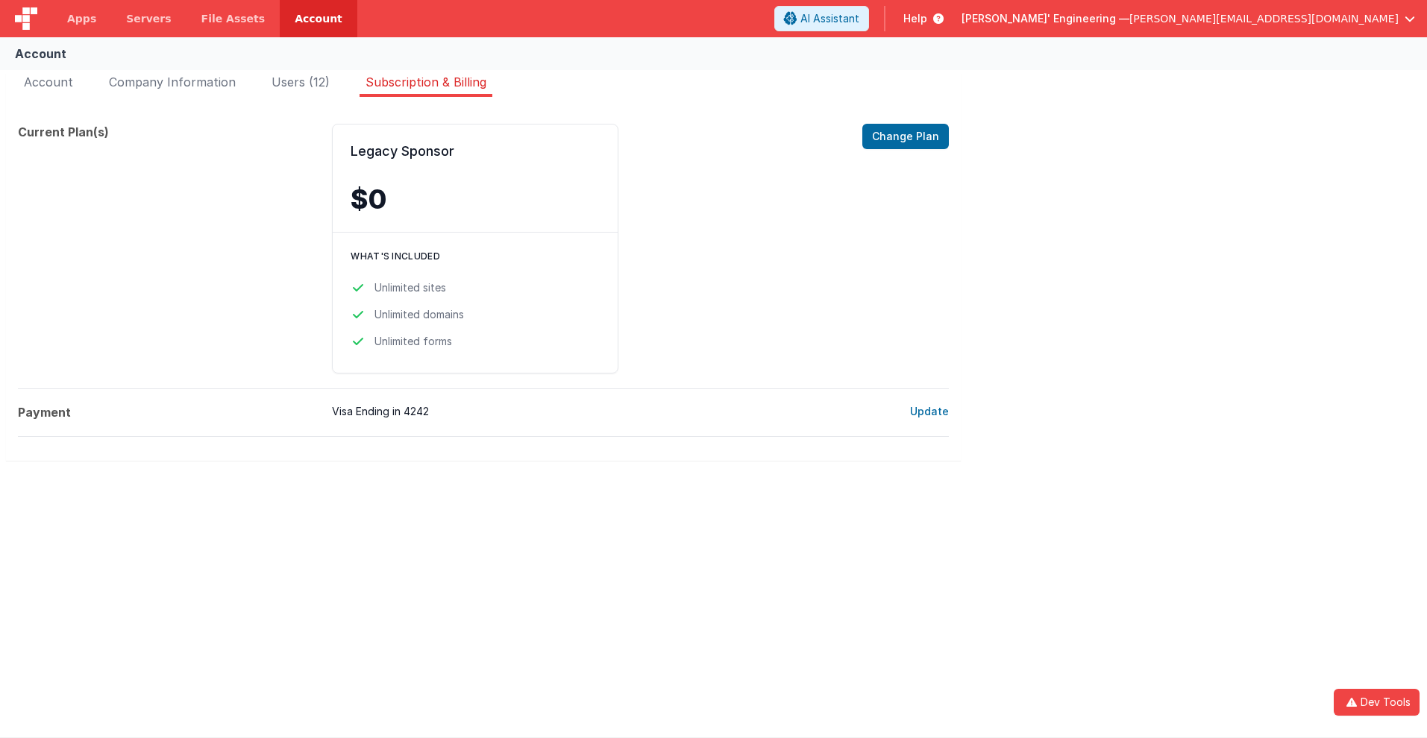
click at [927, 19] on span "Help" at bounding box center [915, 18] width 24 height 15
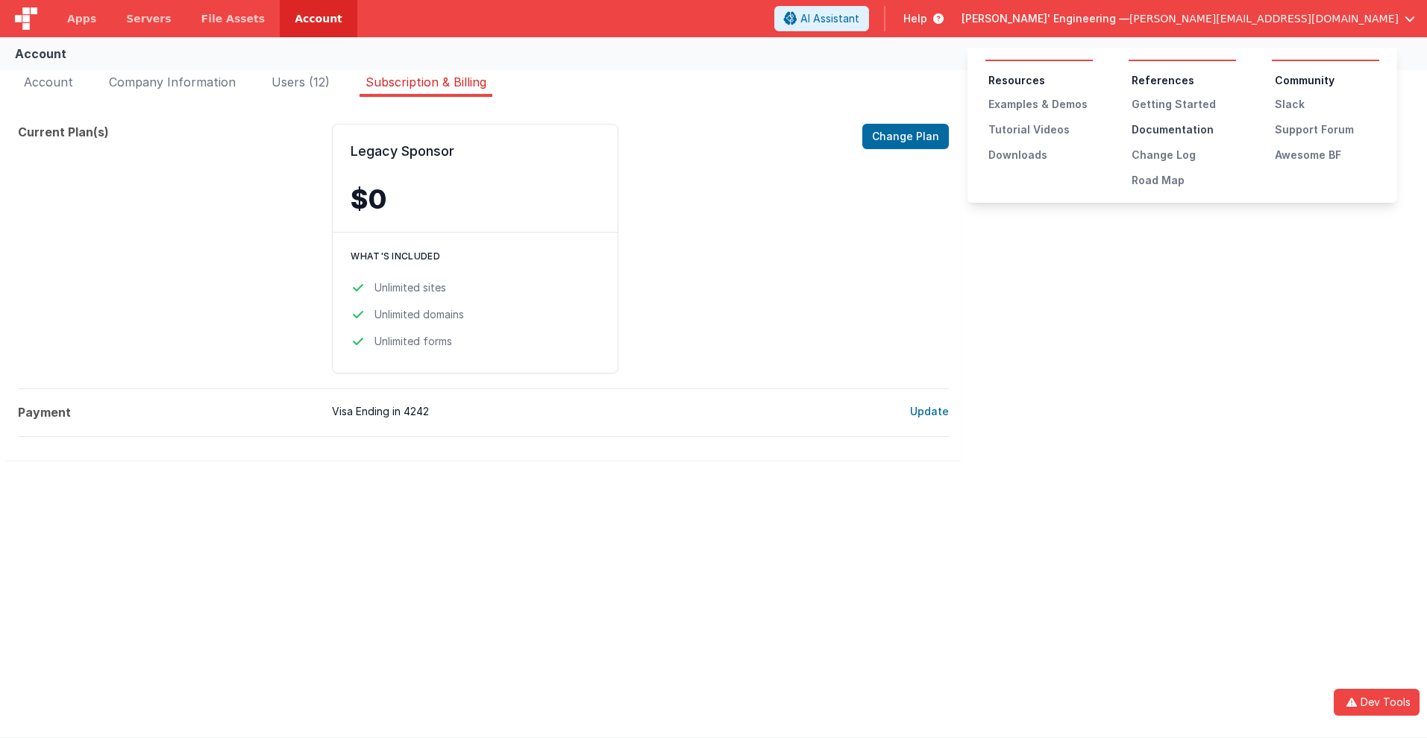
click at [1183, 130] on div "Documentation" at bounding box center [1183, 129] width 104 height 15
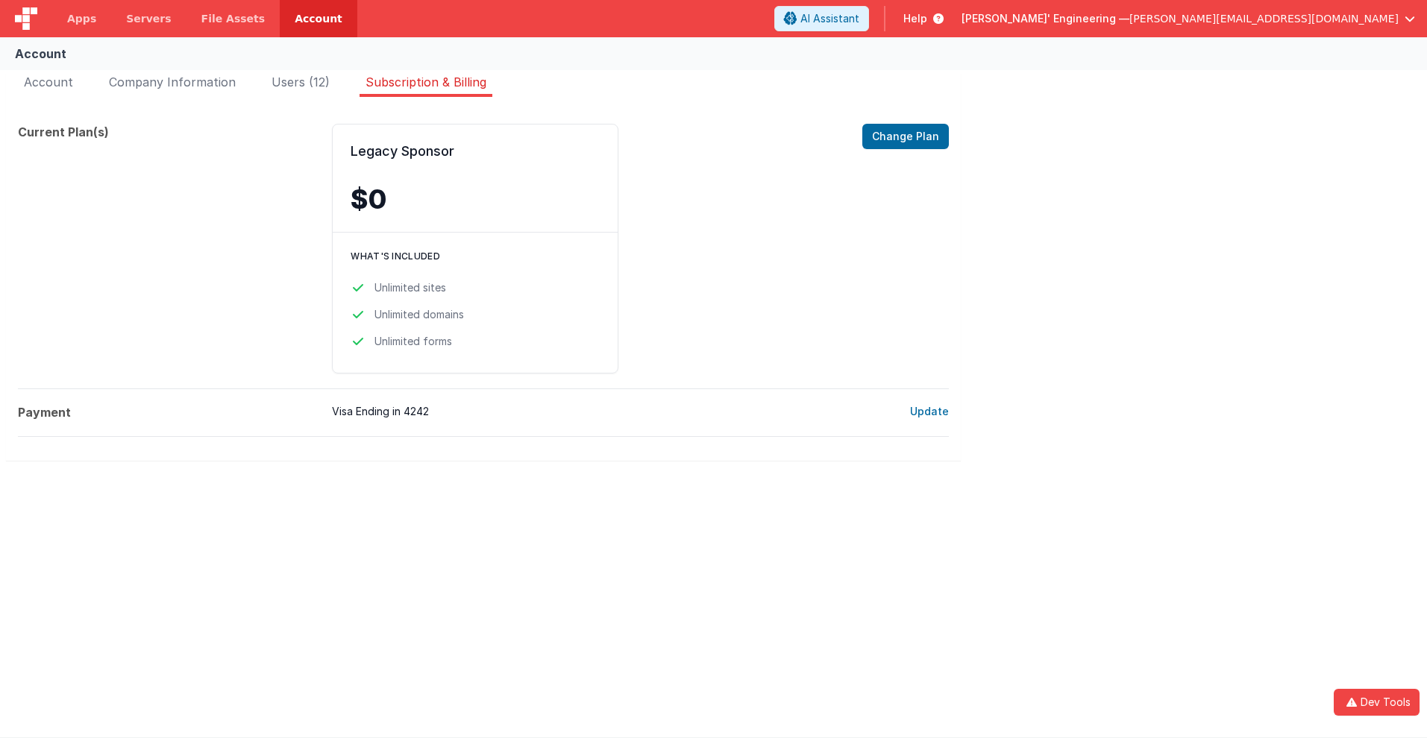
click at [927, 19] on span "Help" at bounding box center [915, 18] width 24 height 15
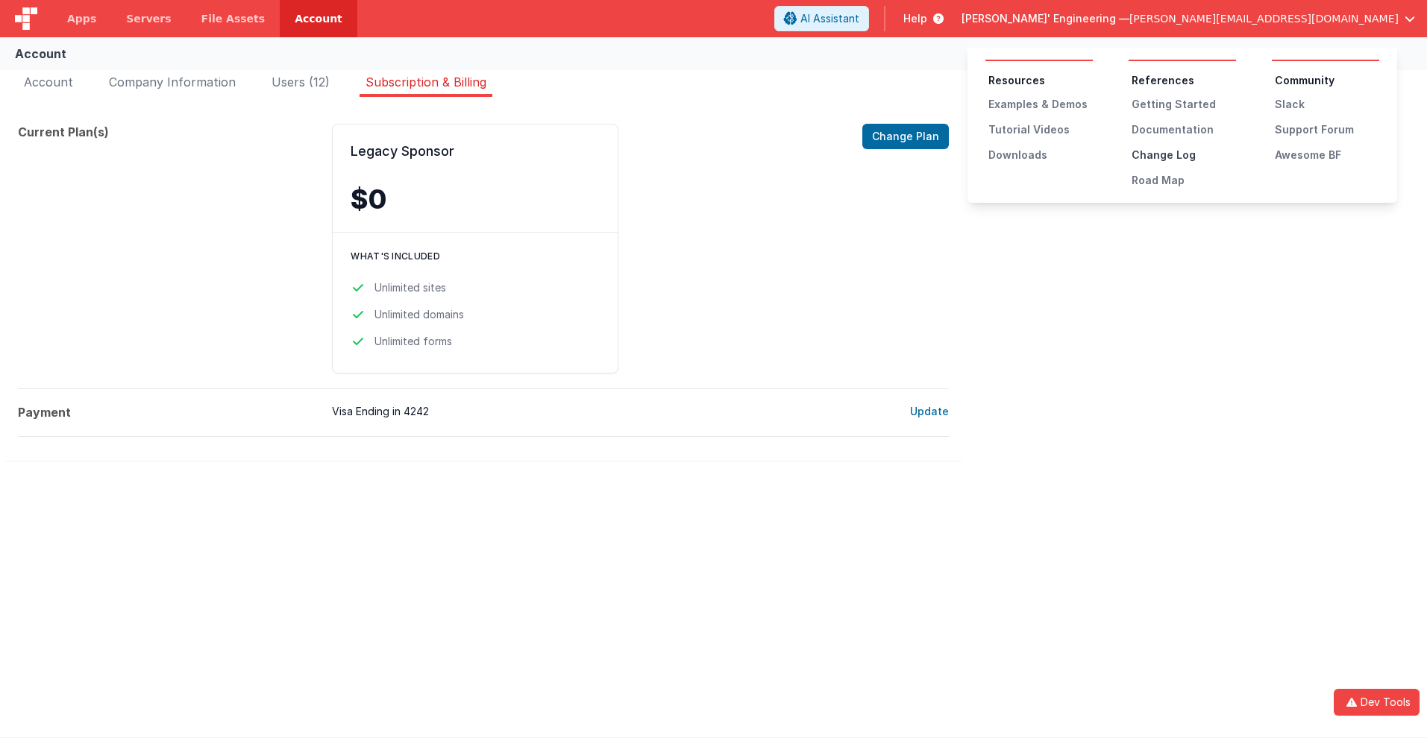
click at [1183, 155] on div "Change Log" at bounding box center [1183, 155] width 104 height 15
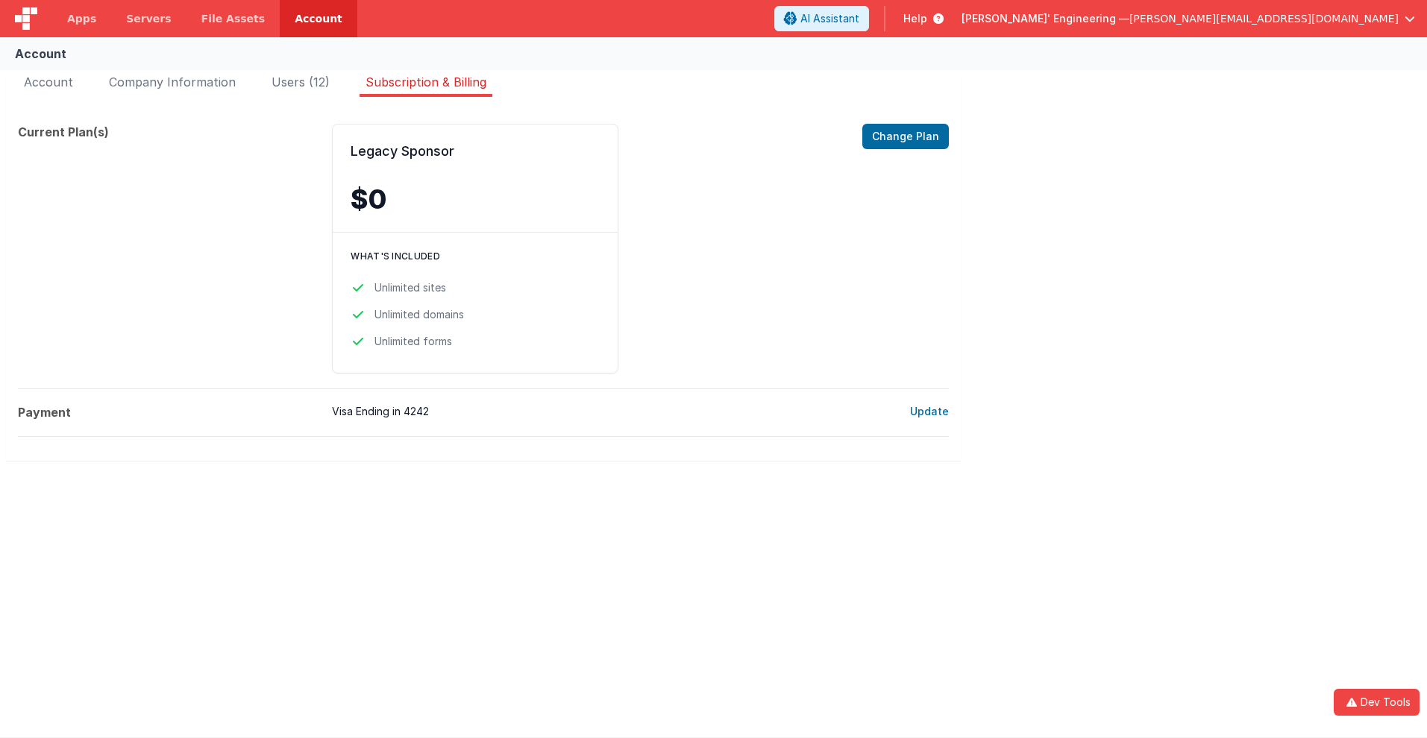
click at [927, 19] on span "Help" at bounding box center [915, 18] width 24 height 15
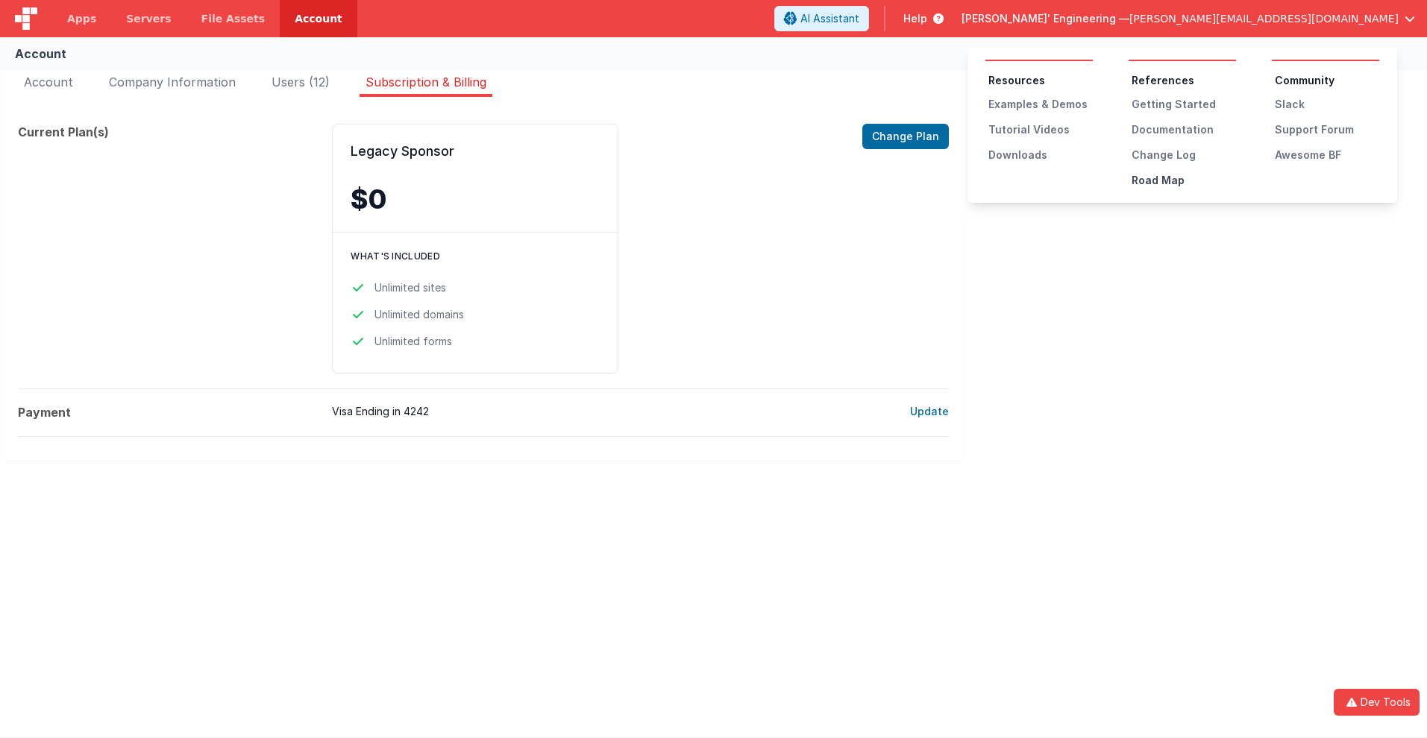
click at [1183, 180] on div "Road Map" at bounding box center [1183, 180] width 104 height 15
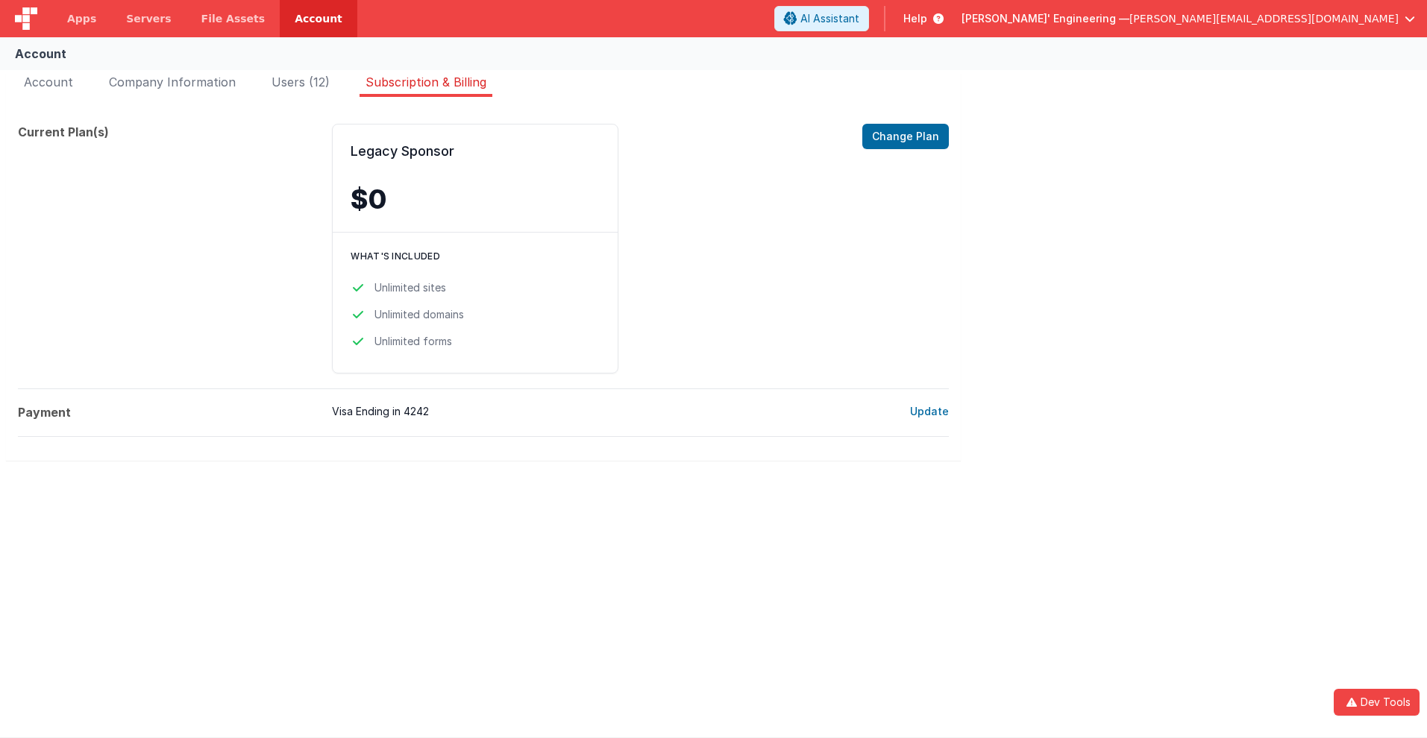
click at [927, 19] on span "Help" at bounding box center [915, 18] width 24 height 15
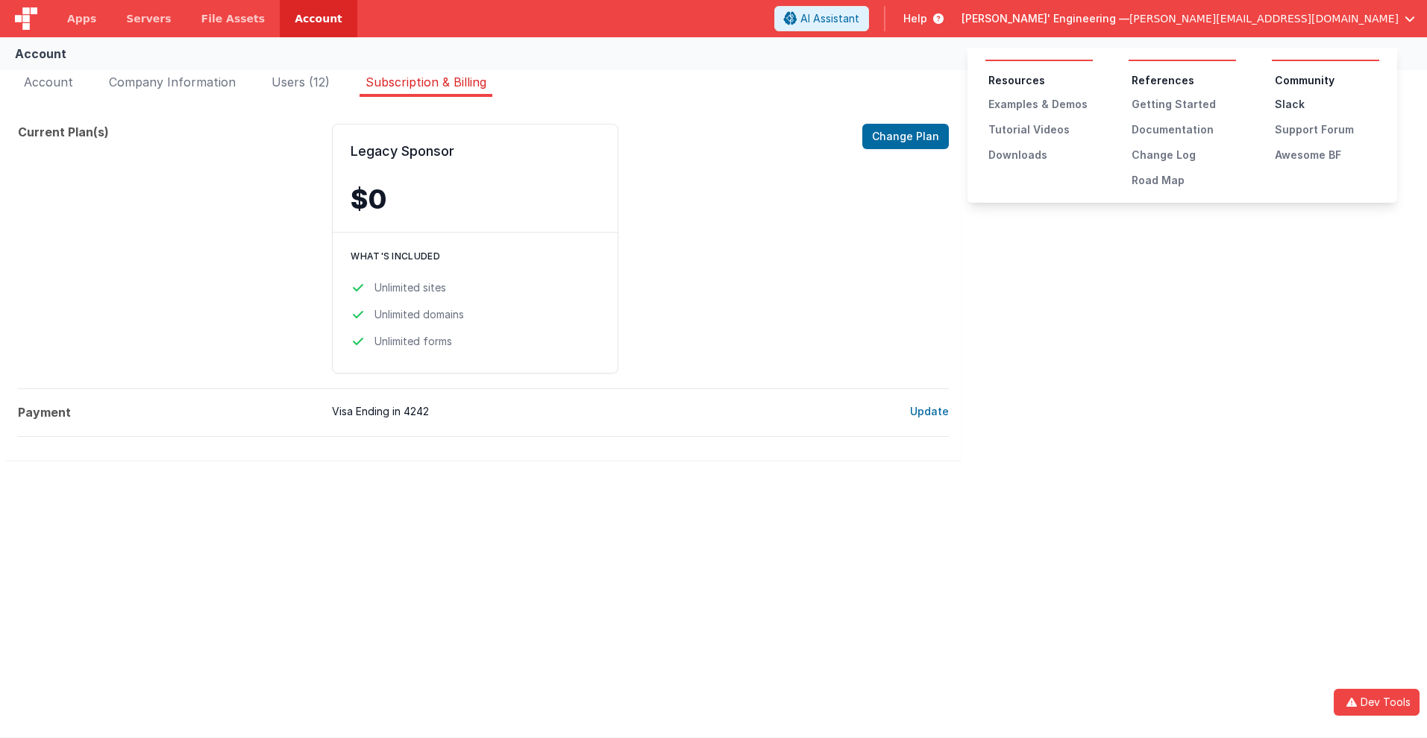
click at [1327, 104] on div "Slack" at bounding box center [1326, 104] width 104 height 15
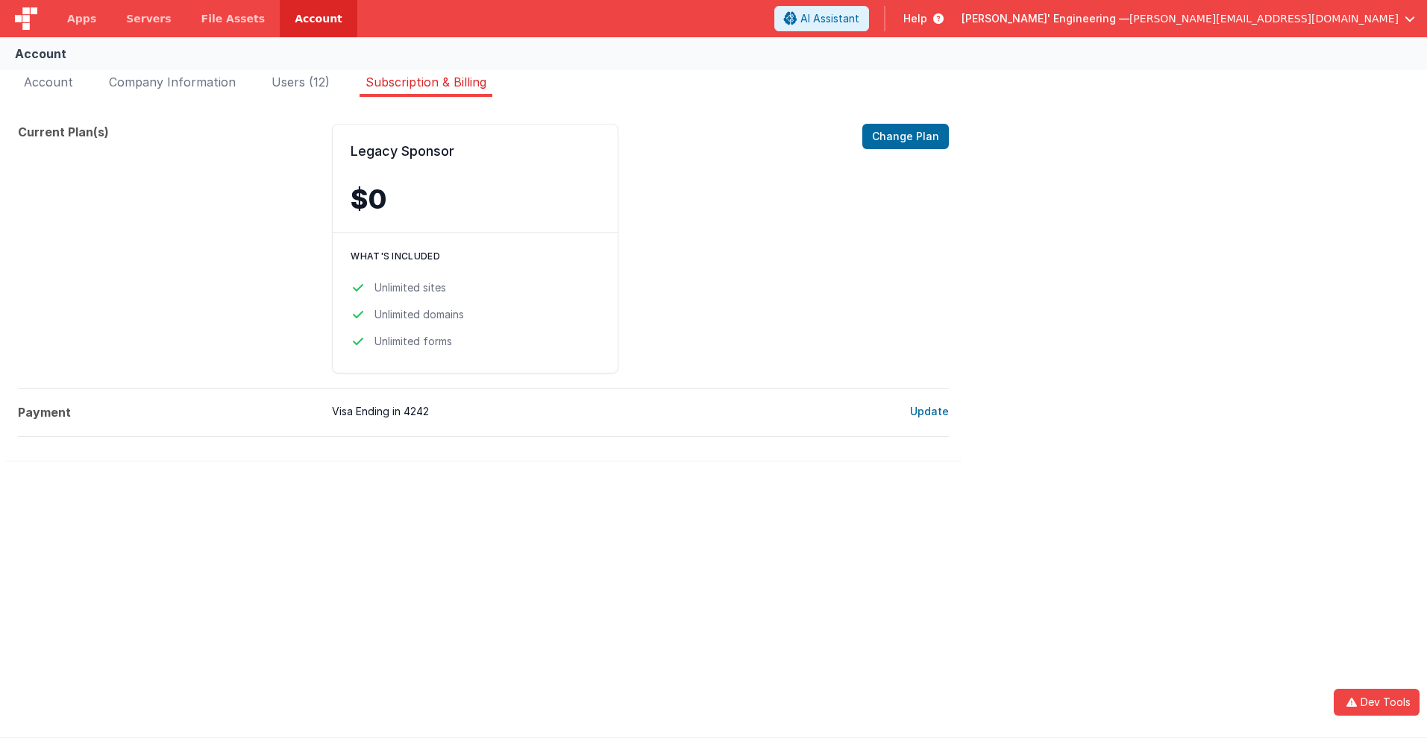
click at [927, 19] on span "Help" at bounding box center [915, 18] width 24 height 15
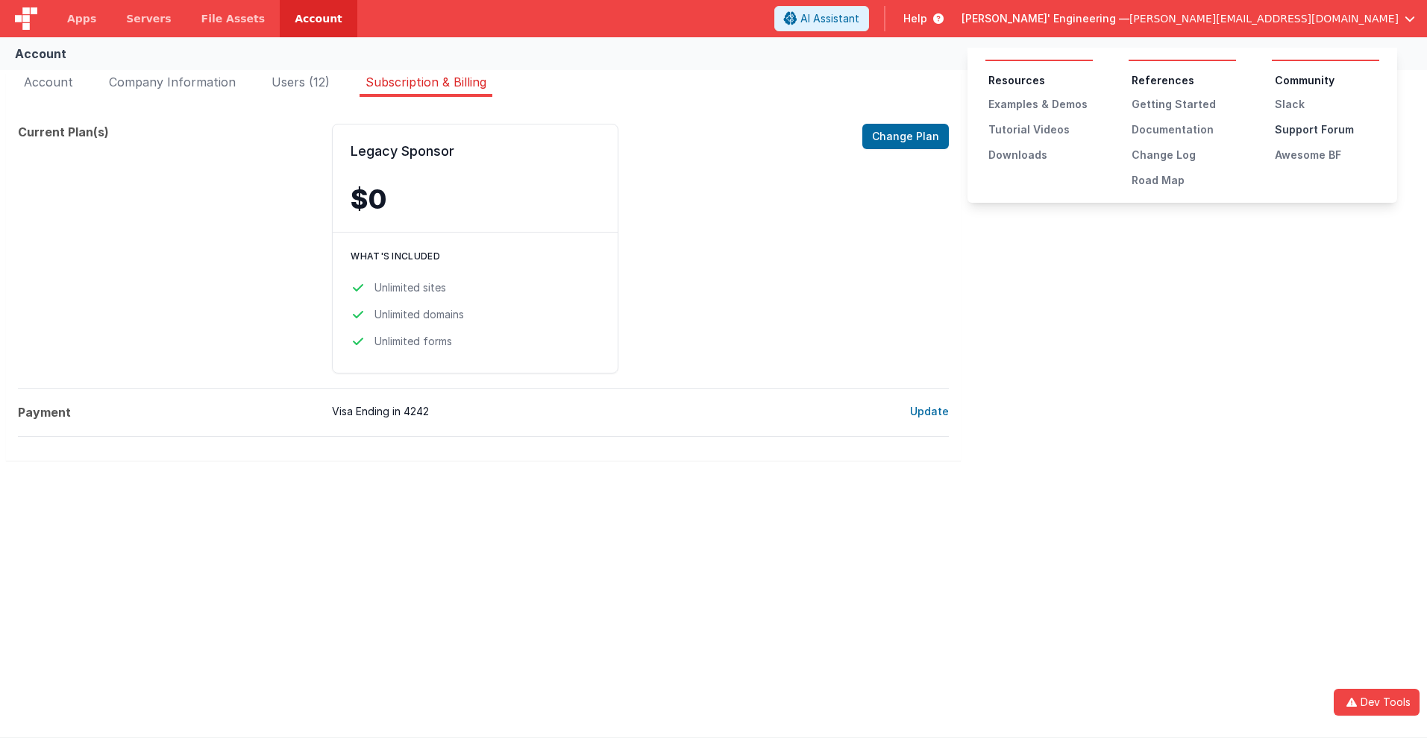
click at [1327, 130] on div "Support Forum" at bounding box center [1326, 129] width 104 height 15
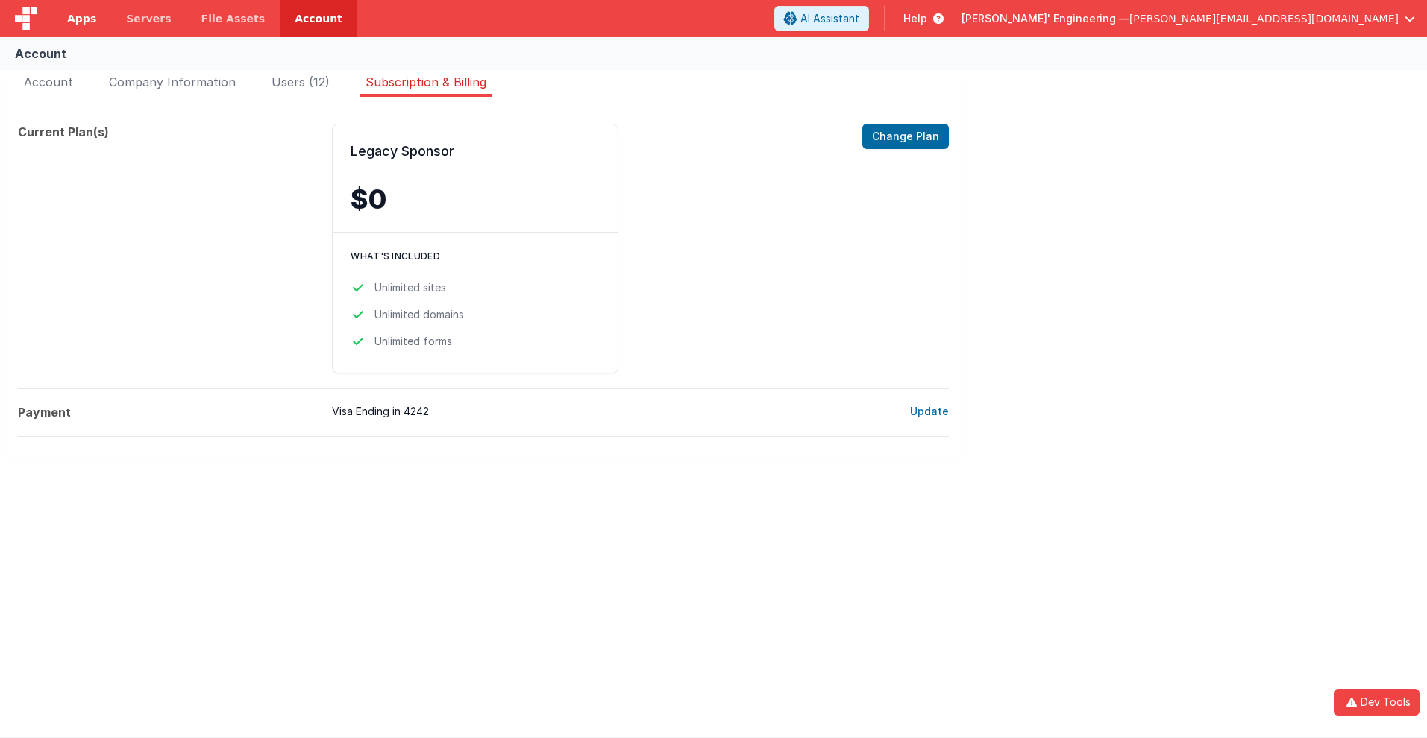
click at [81, 19] on span "Apps" at bounding box center [81, 18] width 29 height 15
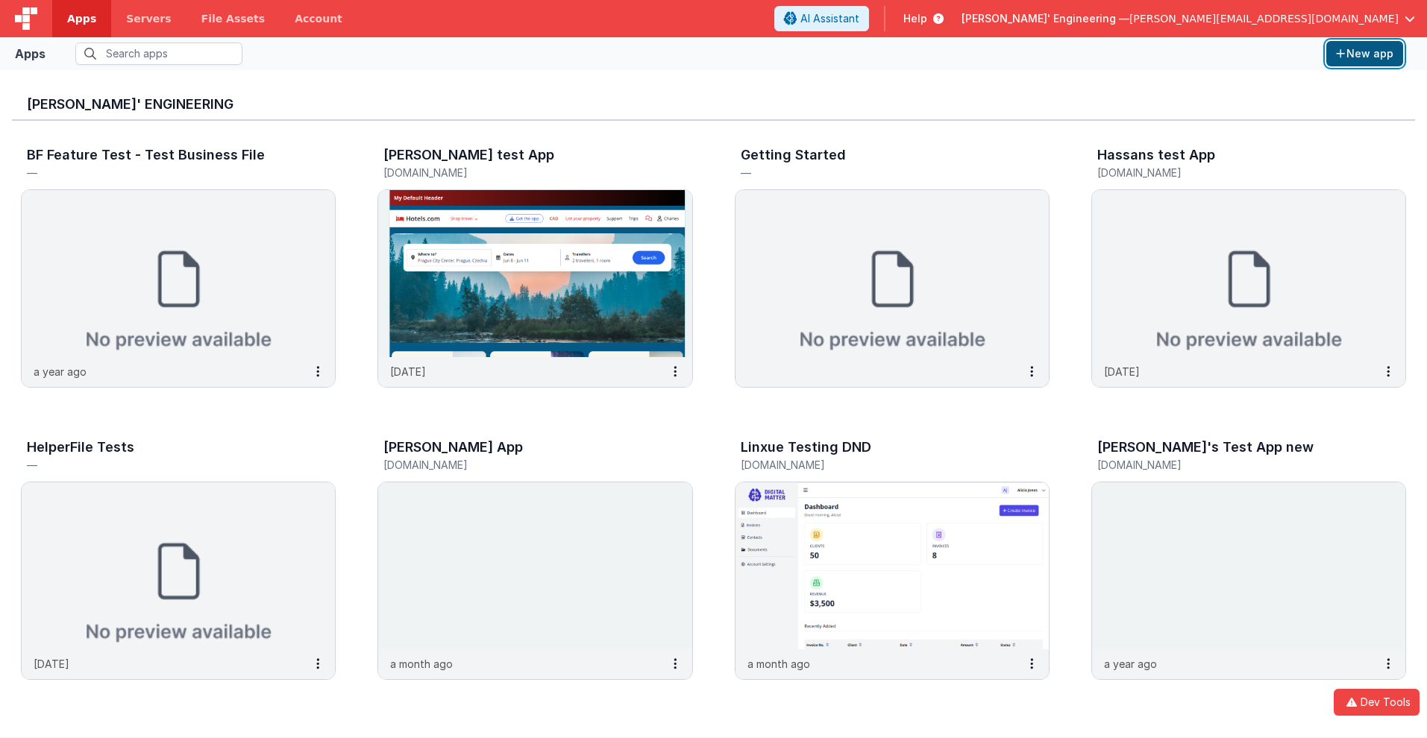
click at [1364, 54] on button "New app" at bounding box center [1364, 53] width 77 height 25
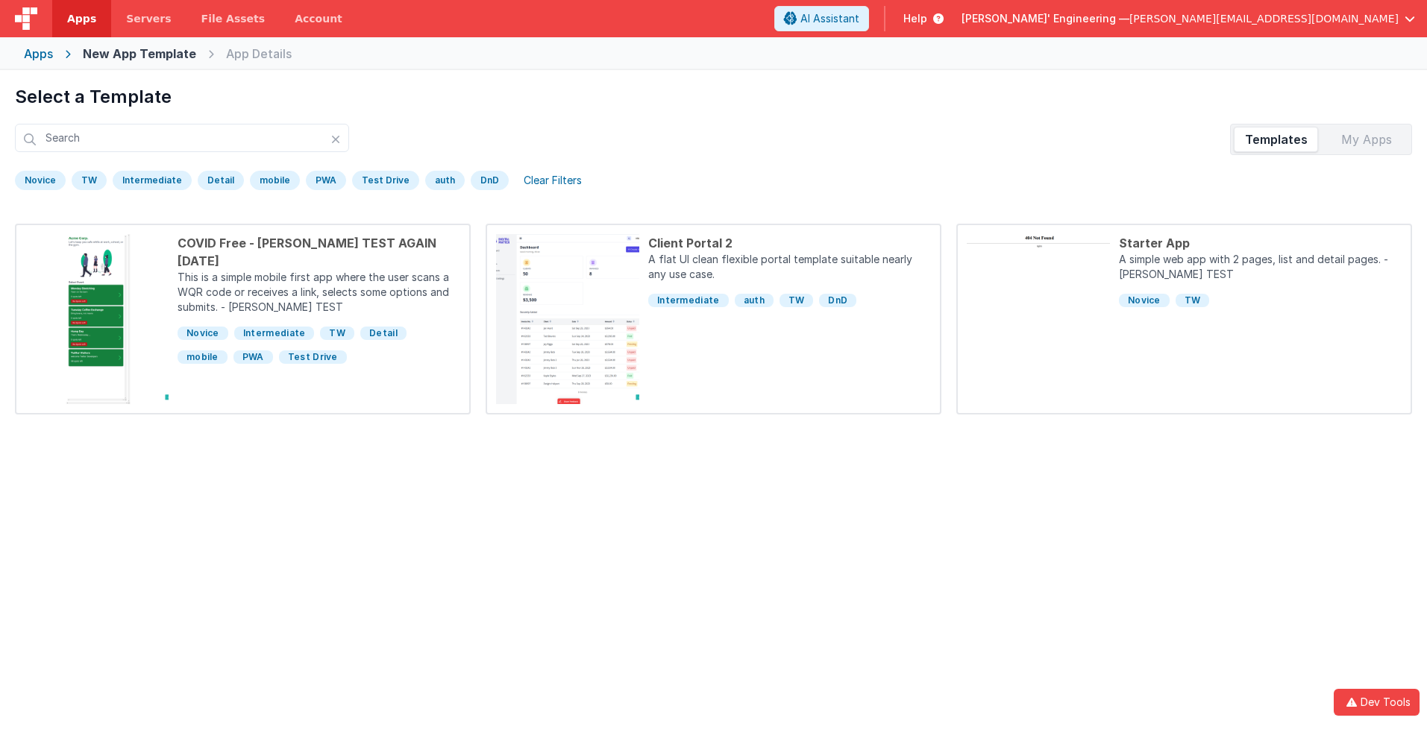
scroll to position [70, 0]
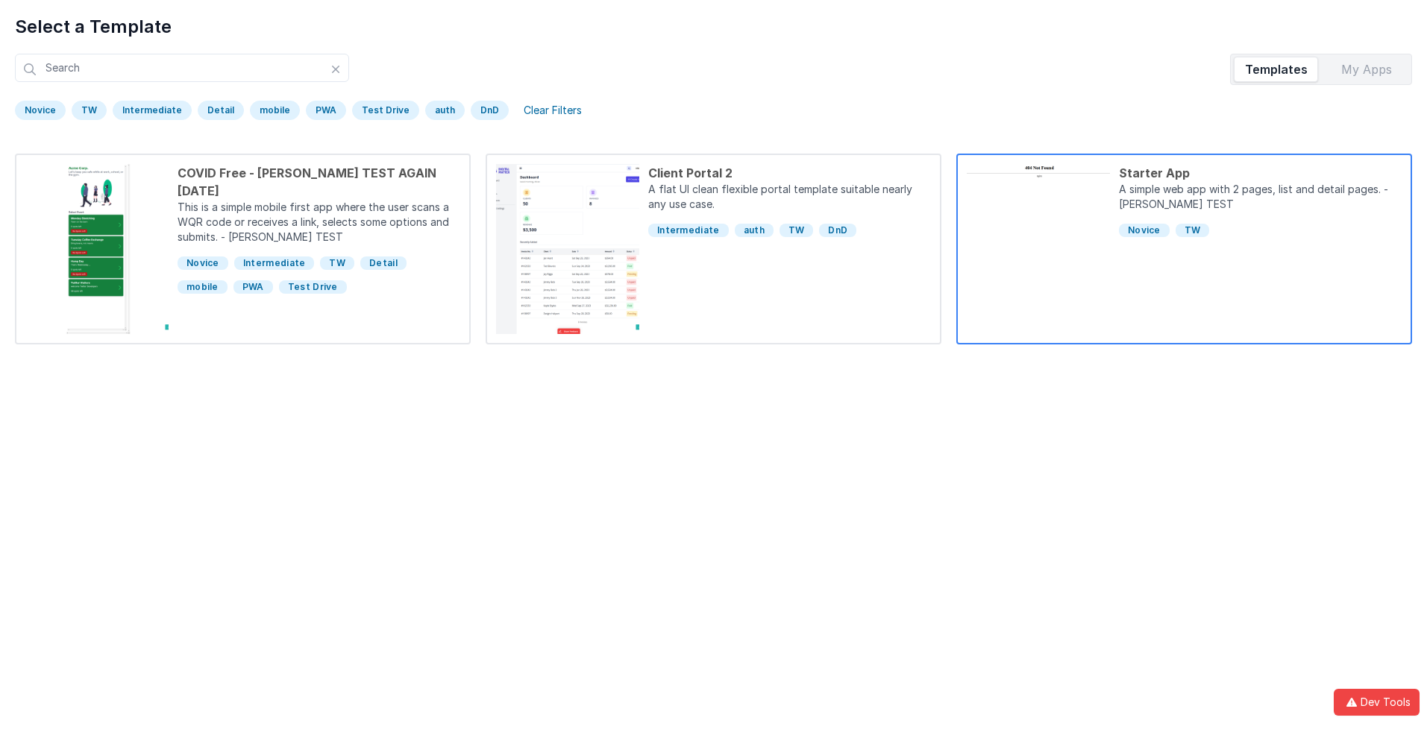
click at [1260, 173] on div "Starter App" at bounding box center [1260, 173] width 283 height 18
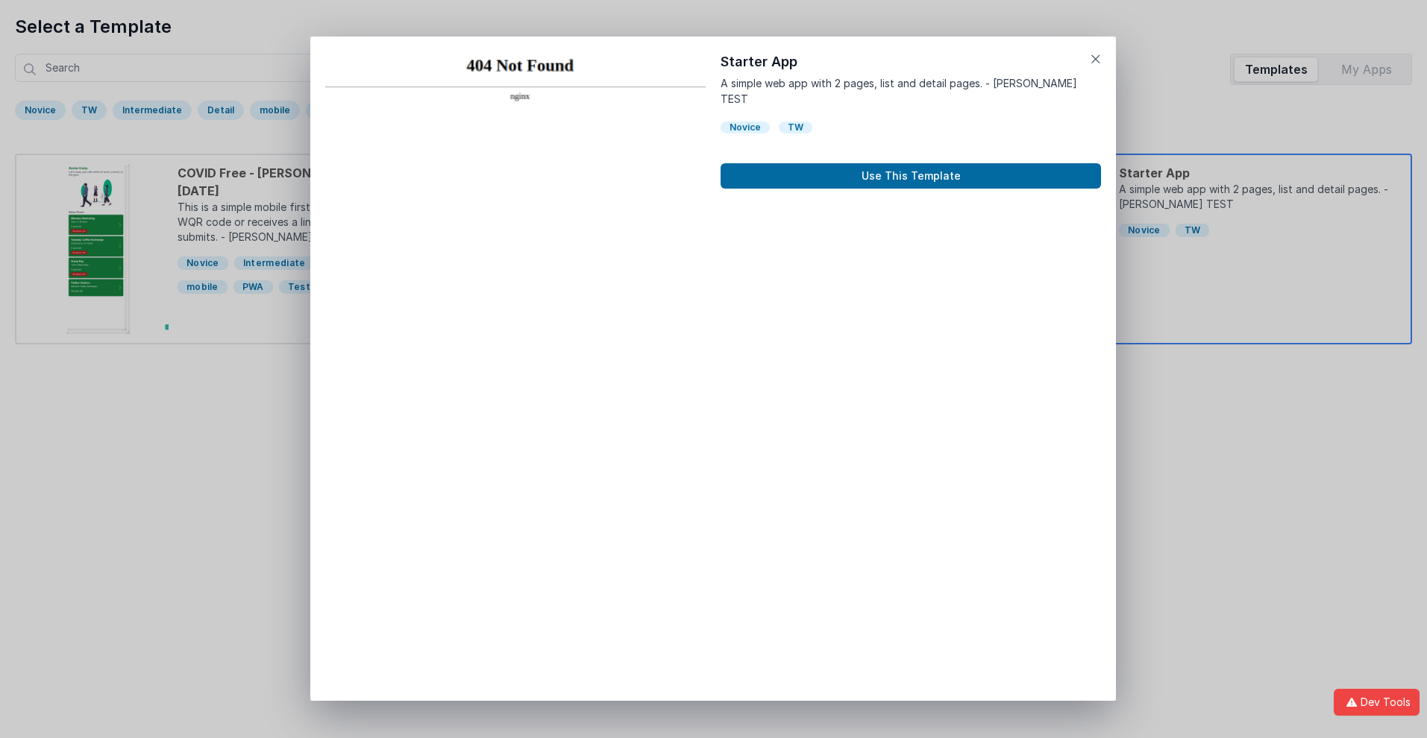
scroll to position [12, 0]
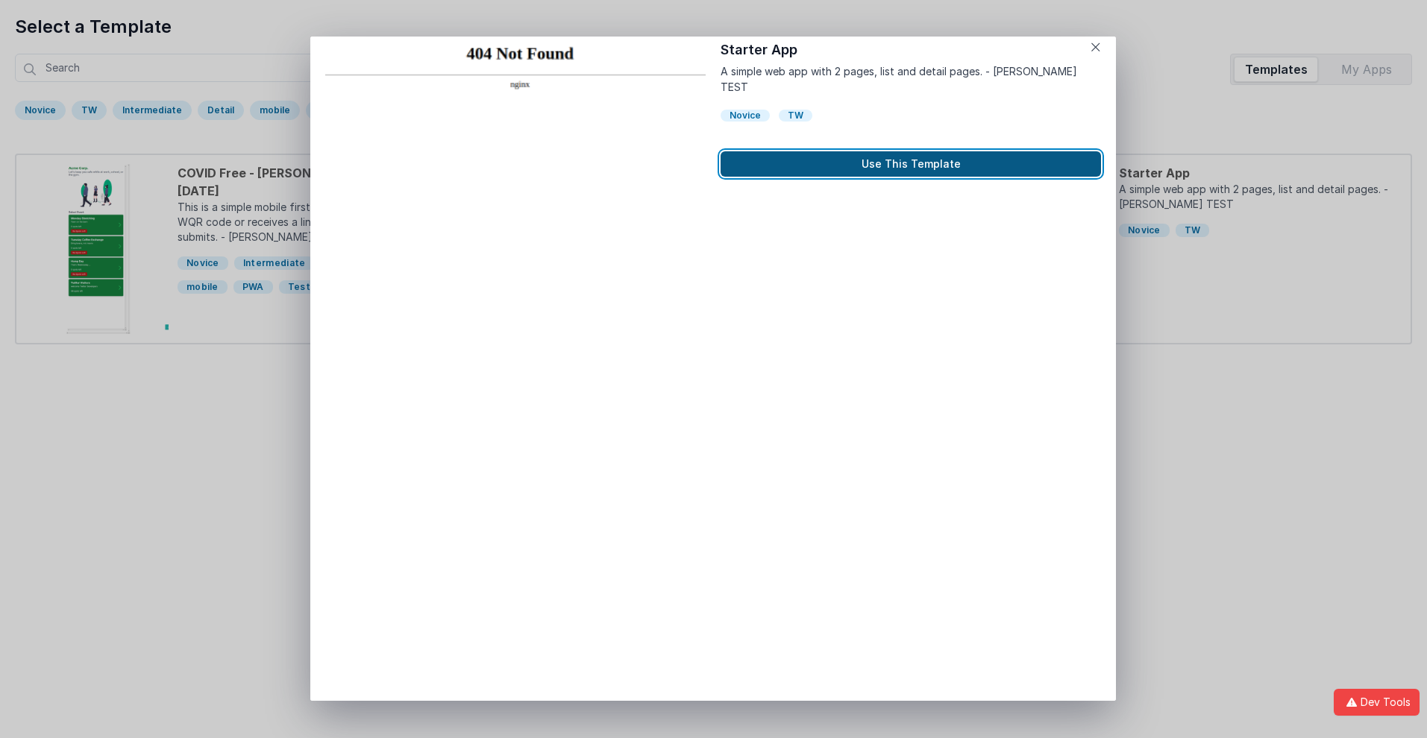
click at [911, 151] on button "Use This Template" at bounding box center [910, 163] width 380 height 25
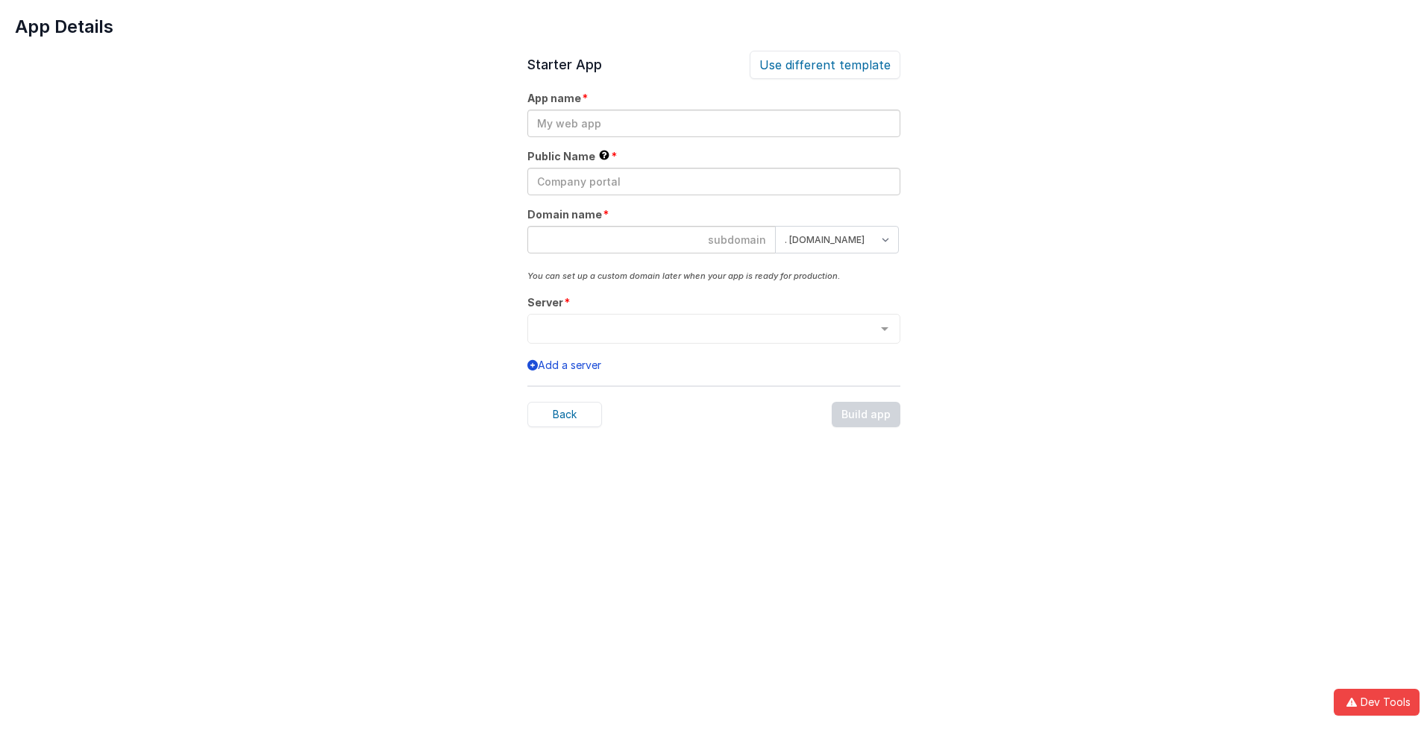
scroll to position [0, 0]
click at [713, 123] on input "text" at bounding box center [713, 124] width 373 height 28
type input "testapp131"
click at [713, 181] on input "text" at bounding box center [713, 182] width 373 height 28
type input "Test"
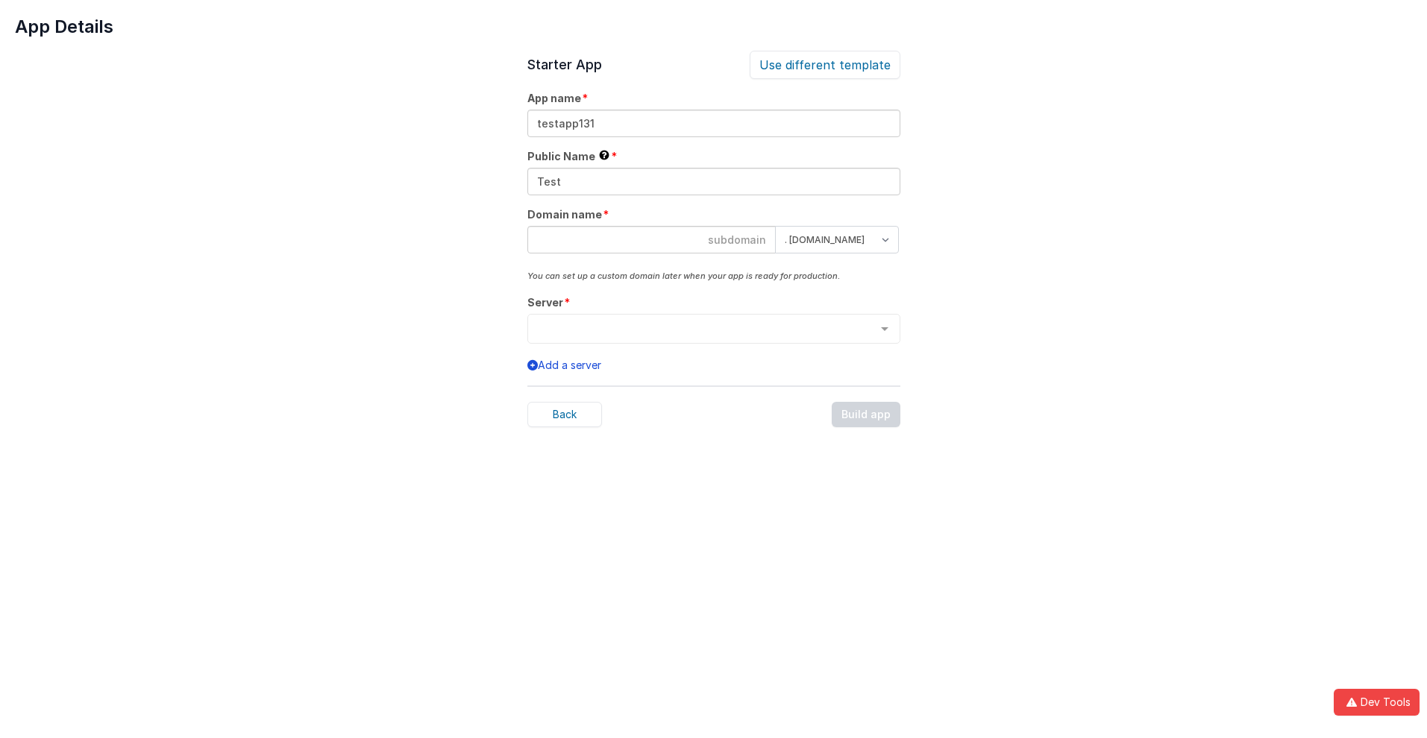
click at [651, 239] on input at bounding box center [651, 240] width 248 height 28
type input "testapp131"
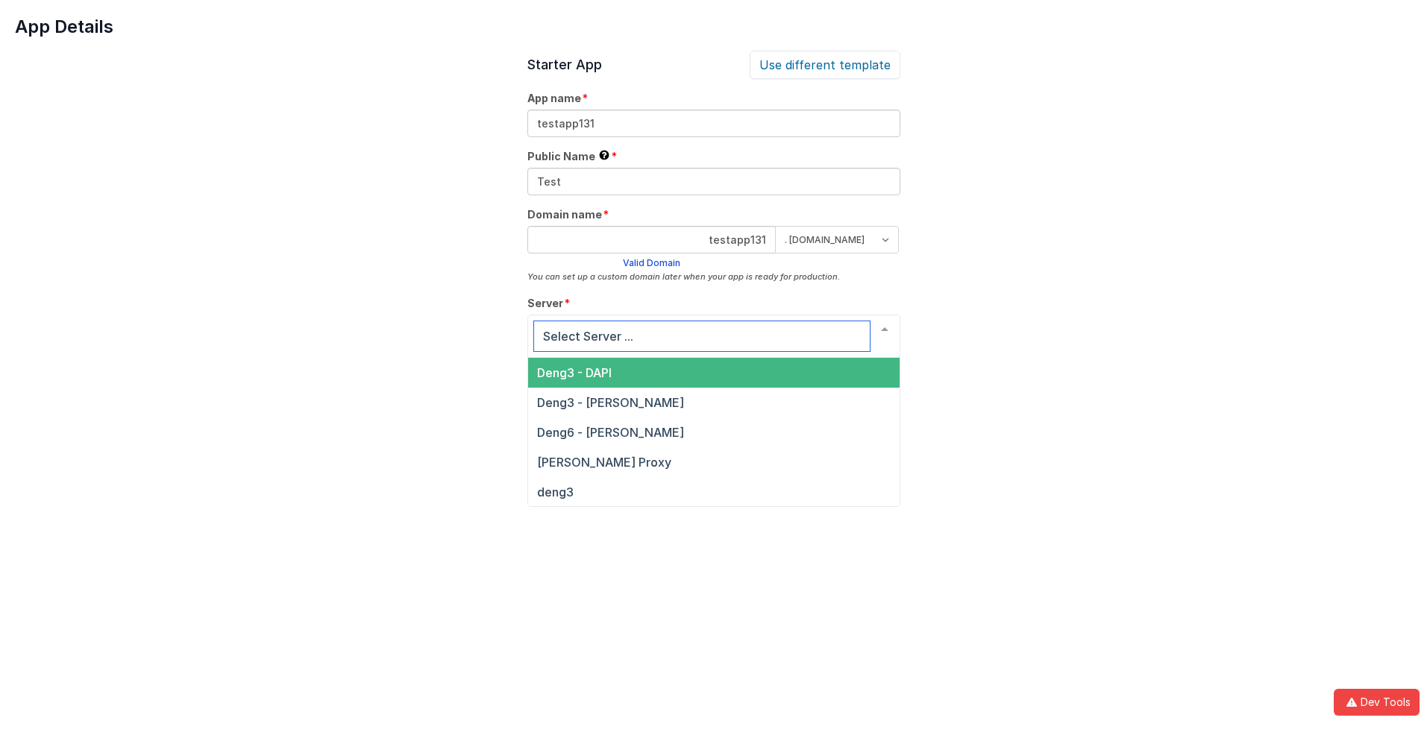
scroll to position [51, 0]
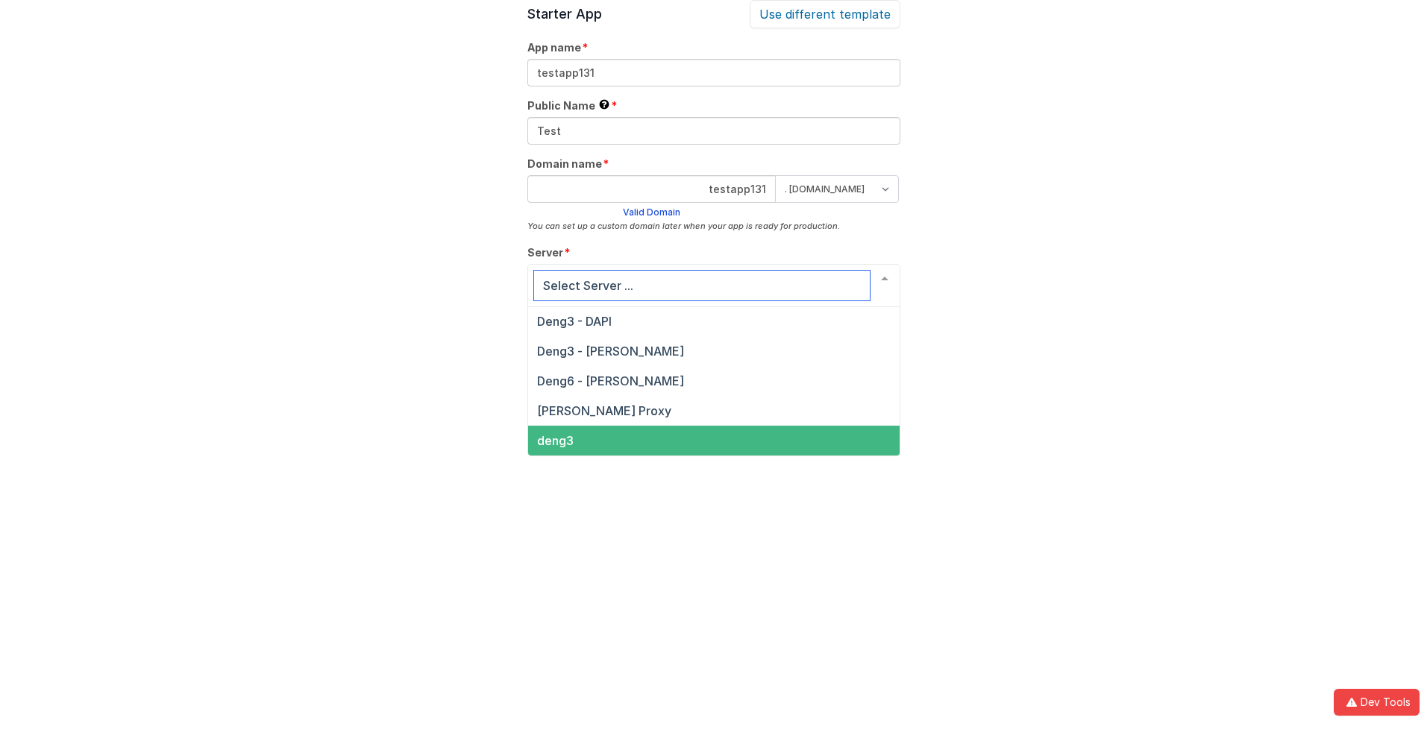
click at [554, 441] on span "deng3" at bounding box center [555, 440] width 37 height 15
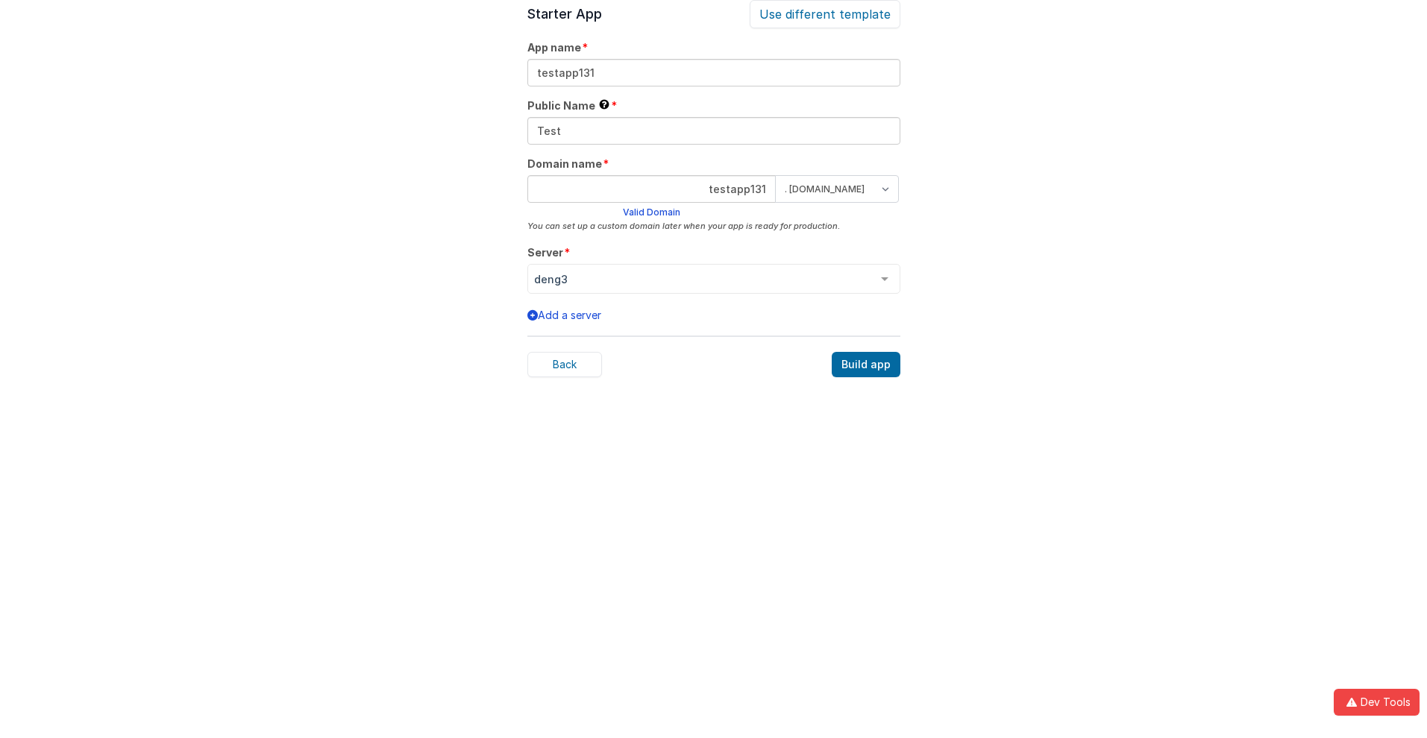
scroll to position [46, 0]
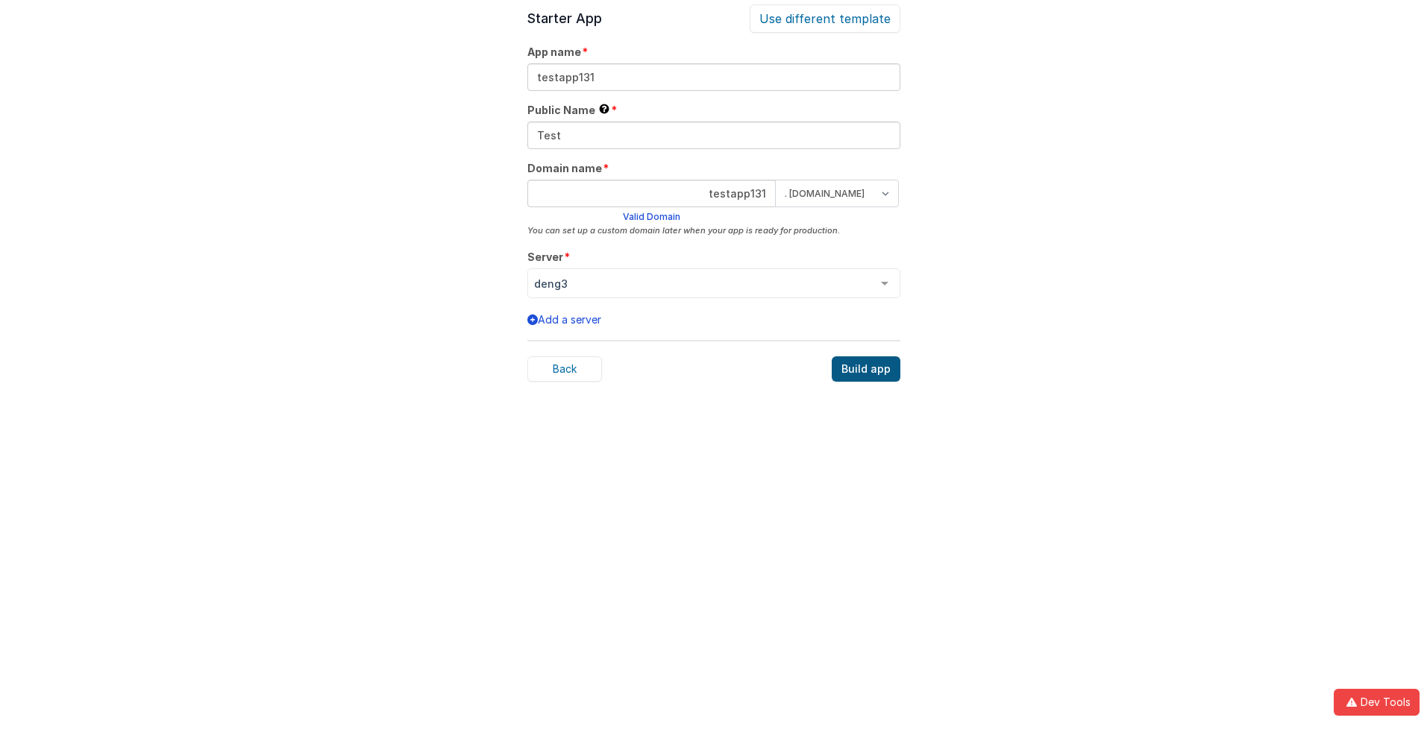
click at [867, 369] on div "Build app" at bounding box center [865, 368] width 69 height 25
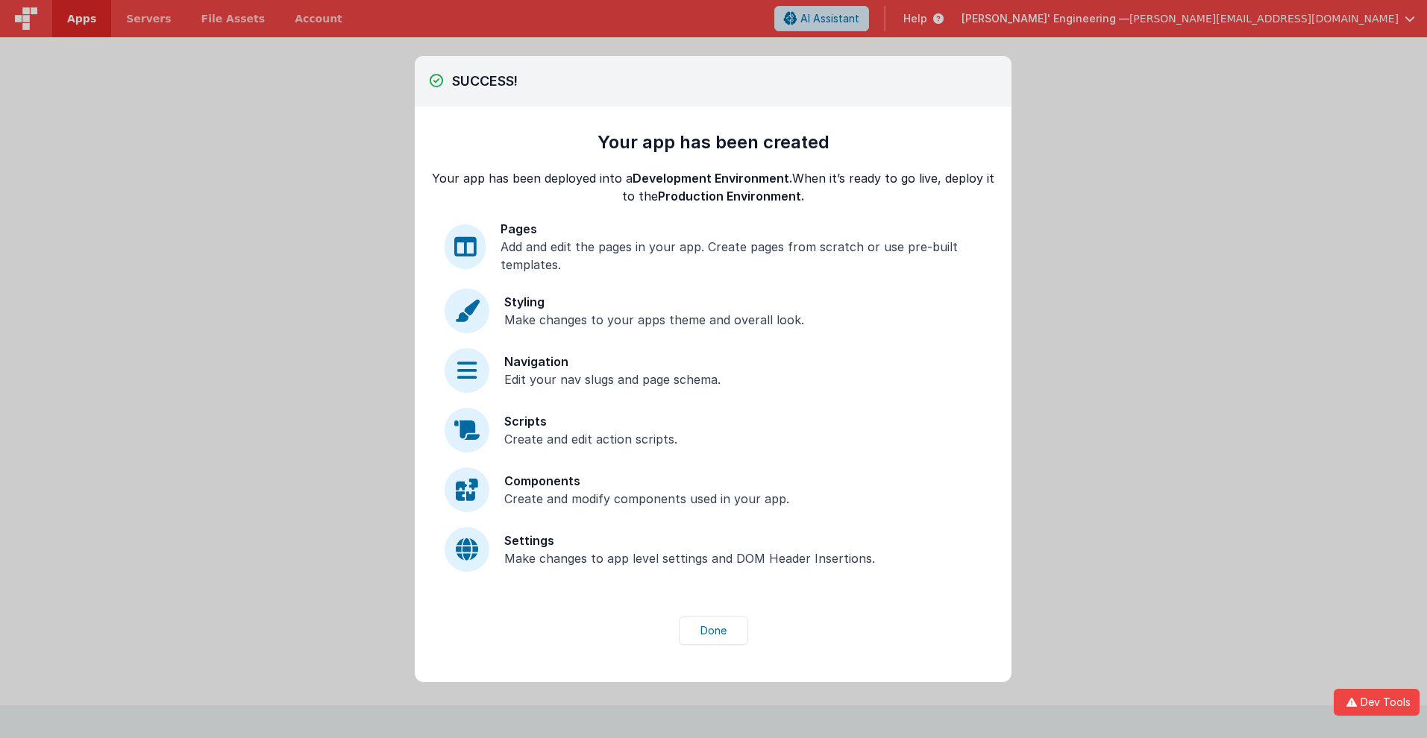
click at [649, 320] on div "Make changes to your apps theme and overall look." at bounding box center [654, 320] width 300 height 18
click at [81, 19] on div "SUCCESS! All pages and site settings from will be copied to . All environment s…" at bounding box center [713, 369] width 1427 height 738
click at [685, 541] on div "Settings" at bounding box center [689, 541] width 371 height 18
